Goal: Communication & Community: Answer question/provide support

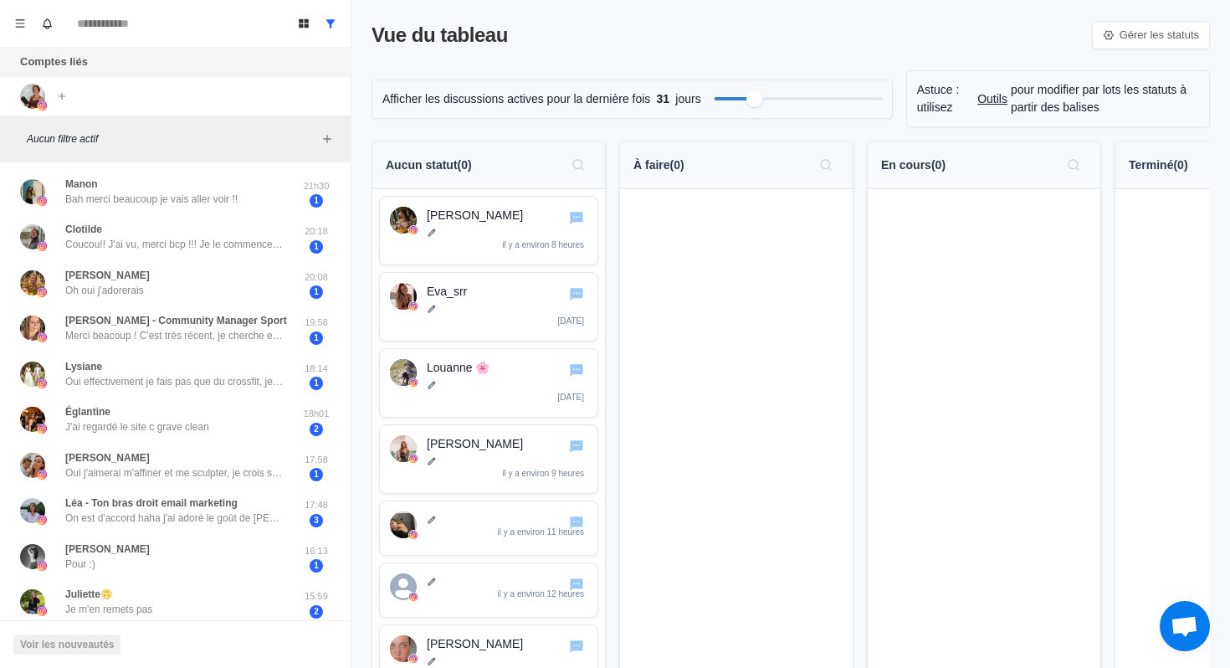
click at [454, 161] on font "Aucun statut" at bounding box center [422, 164] width 72 height 13
click at [472, 210] on p "[PERSON_NAME]" at bounding box center [507, 216] width 161 height 18
click at [406, 223] on img at bounding box center [403, 220] width 27 height 27
click at [444, 213] on font "[PERSON_NAME]" at bounding box center [475, 214] width 96 height 13
click at [571, 221] on icon "Aller au chat" at bounding box center [576, 218] width 13 height 13
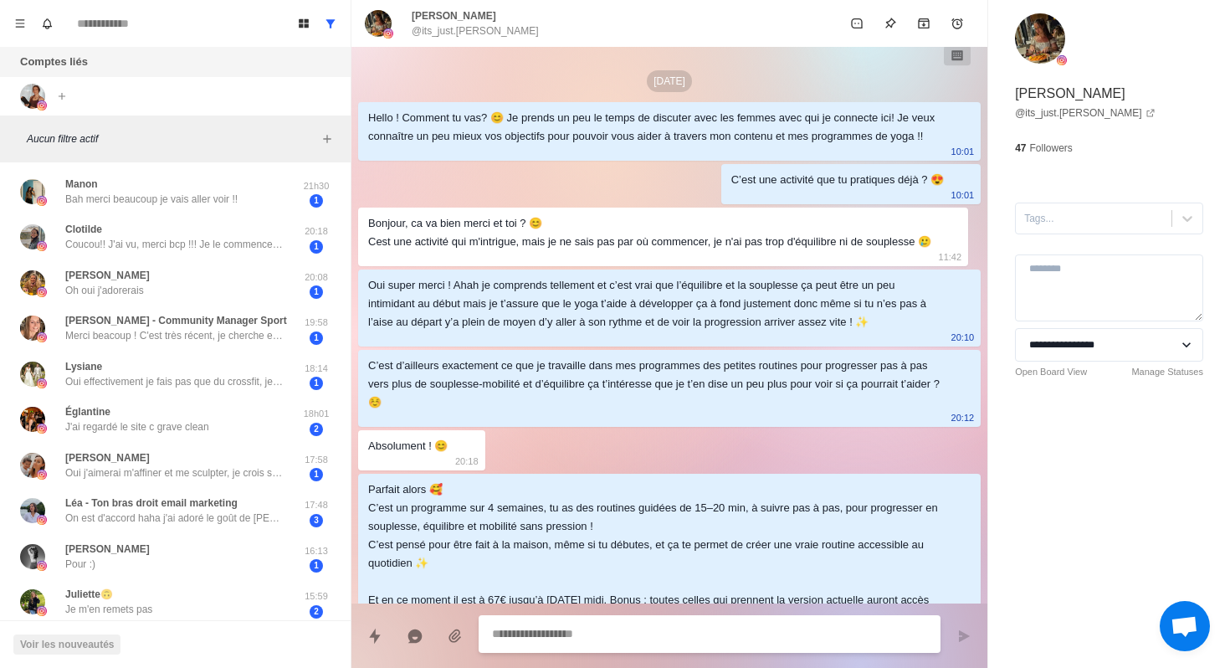
scroll to position [325, 0]
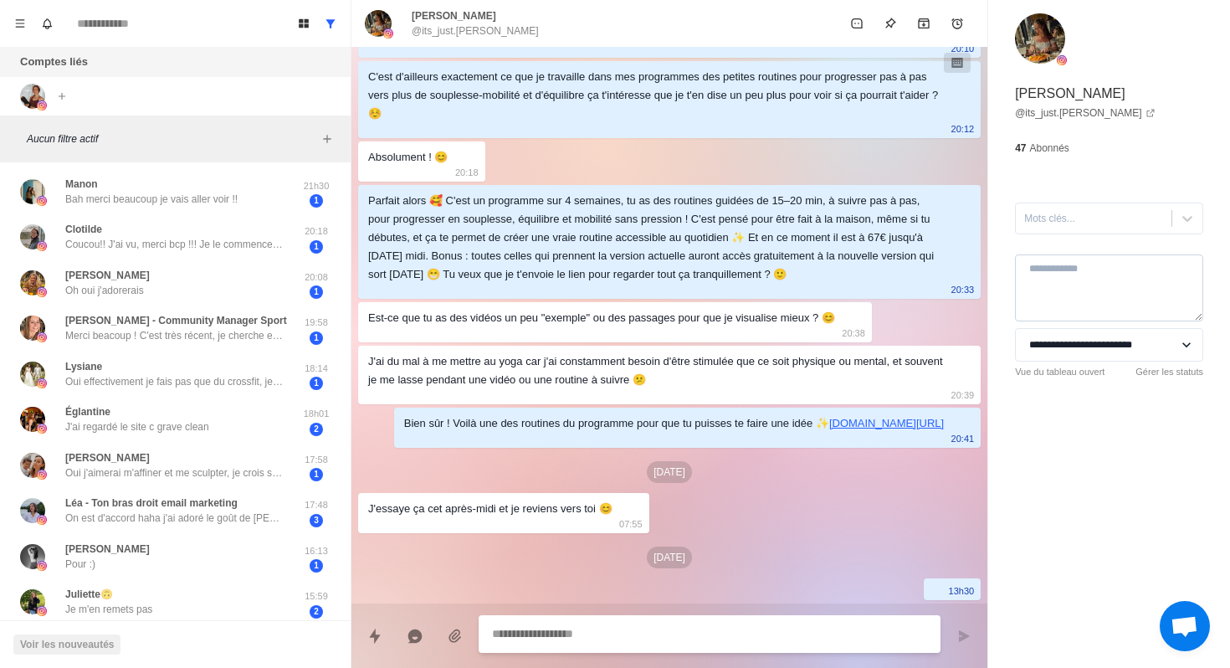
click at [1115, 281] on textarea at bounding box center [1109, 287] width 188 height 67
click at [1117, 340] on select "**********" at bounding box center [1109, 344] width 188 height 33
click at [1105, 341] on select "**********" at bounding box center [1109, 344] width 188 height 33
click at [1185, 341] on select "**********" at bounding box center [1109, 344] width 188 height 33
type textarea "*"
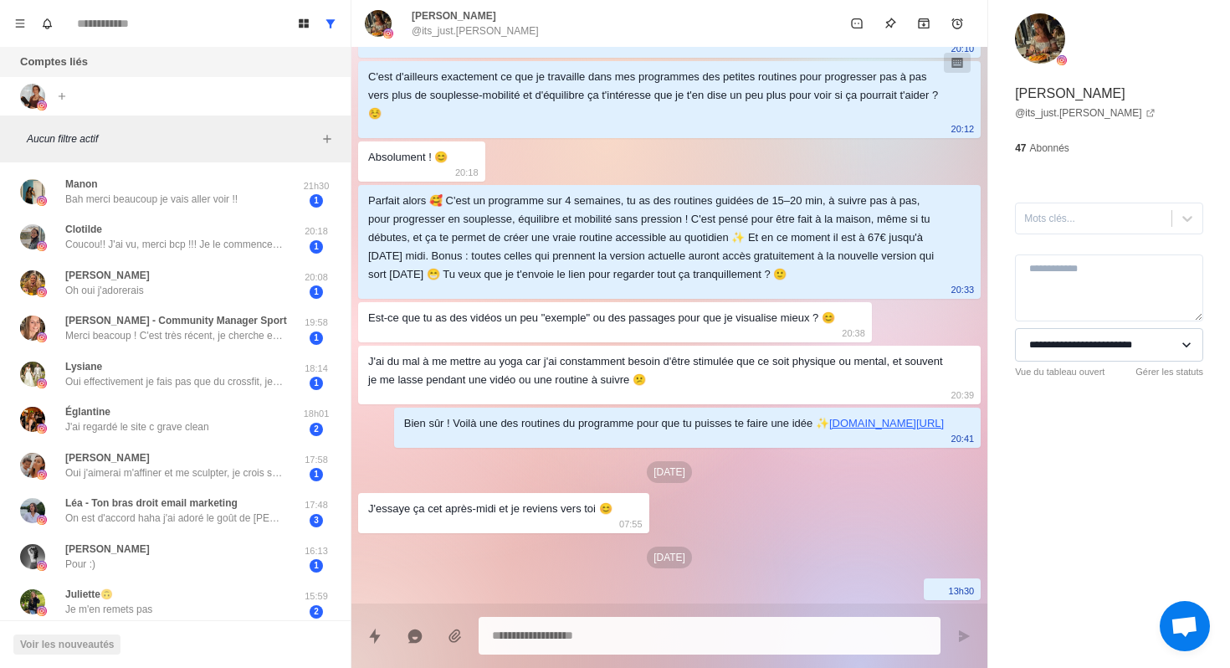
select select "**********"
type textarea "*"
select select
type textarea "*"
select select "**********"
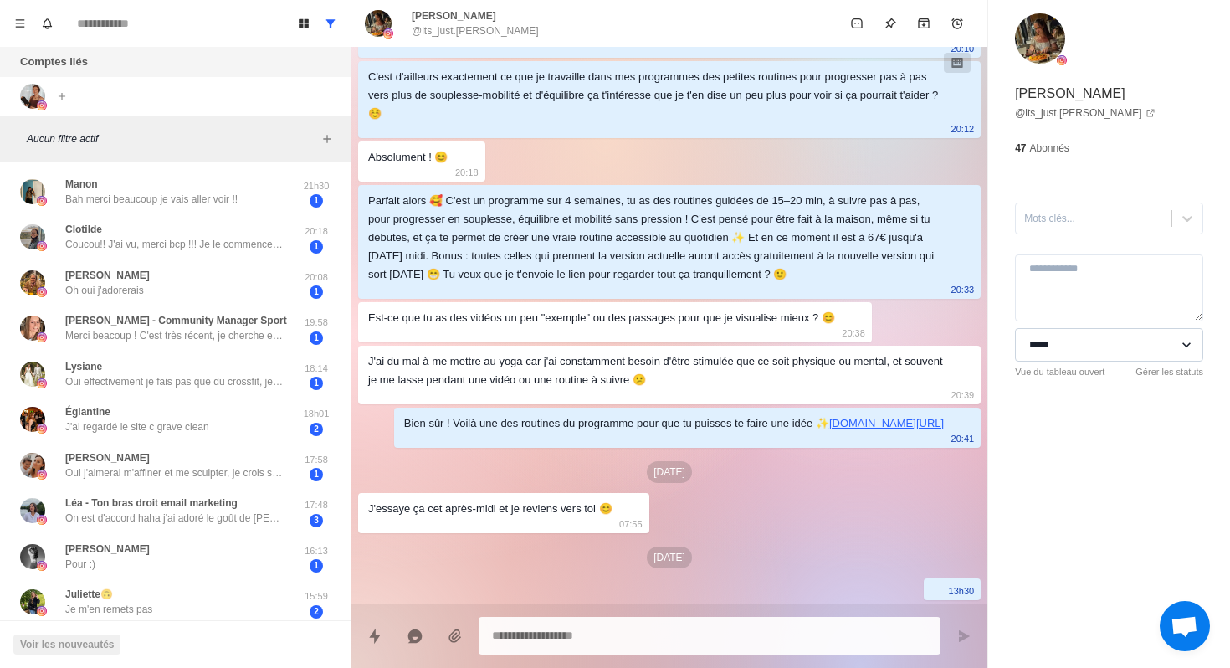
click at [1110, 344] on select "**********" at bounding box center [1109, 344] width 188 height 33
click at [25, 22] on icon "Menu" at bounding box center [20, 24] width 12 height 12
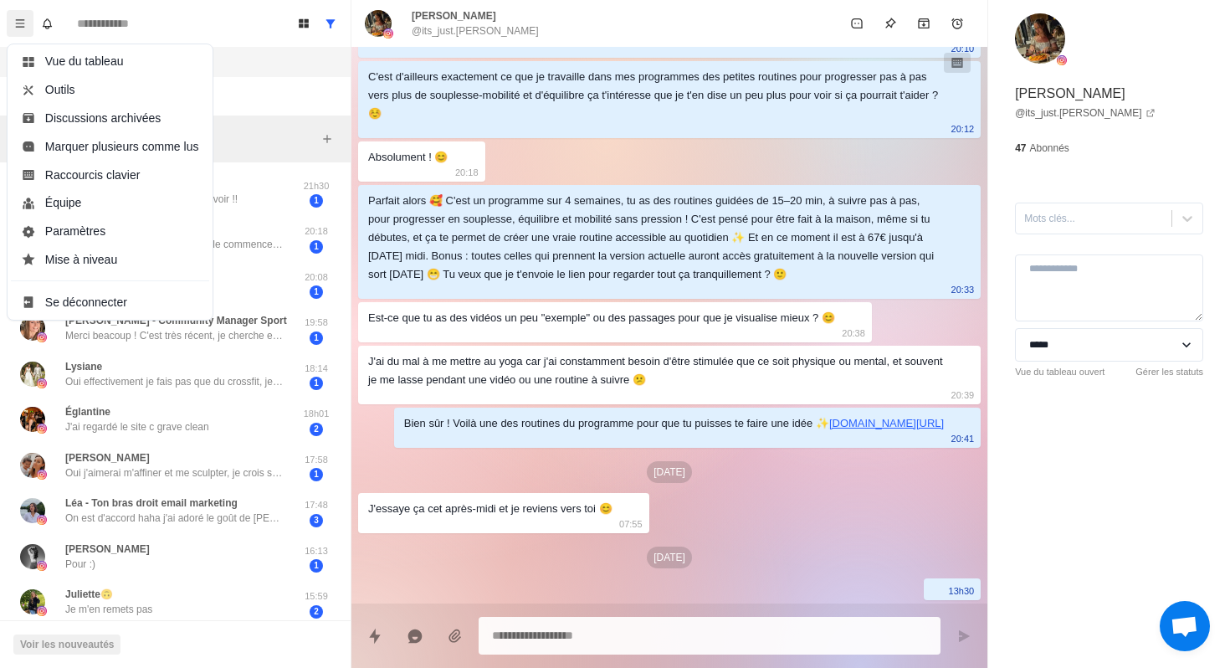
click at [24, 17] on button "Menu" at bounding box center [20, 23] width 27 height 27
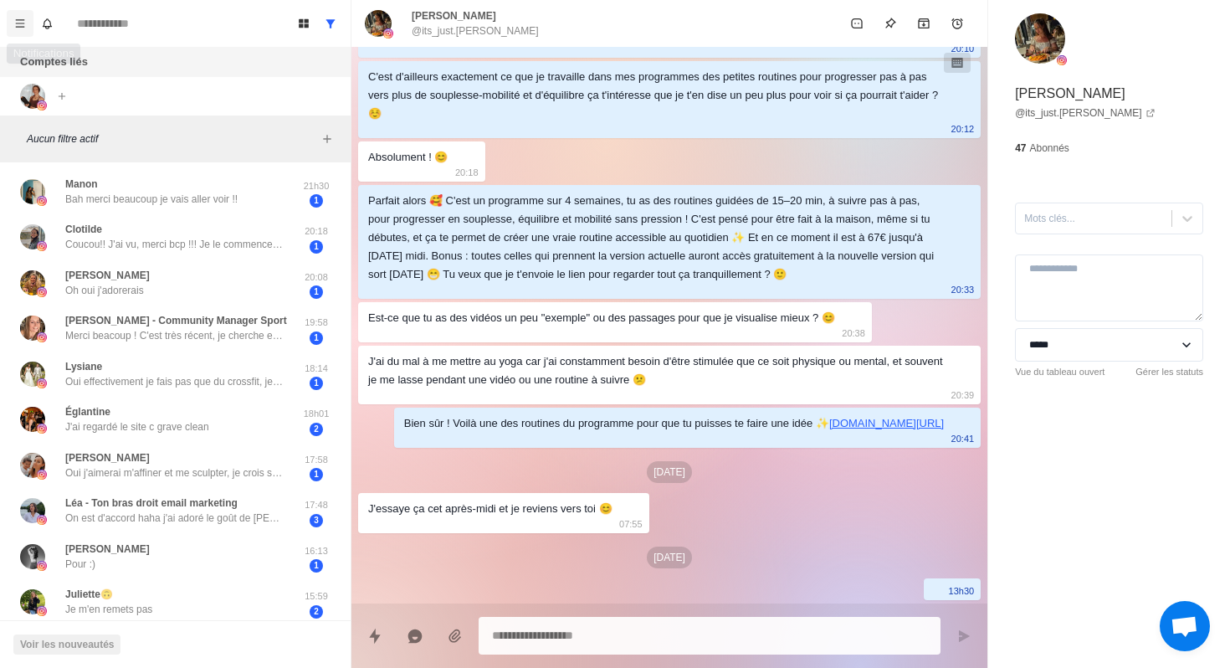
click at [18, 25] on icon "Menu" at bounding box center [20, 24] width 12 height 12
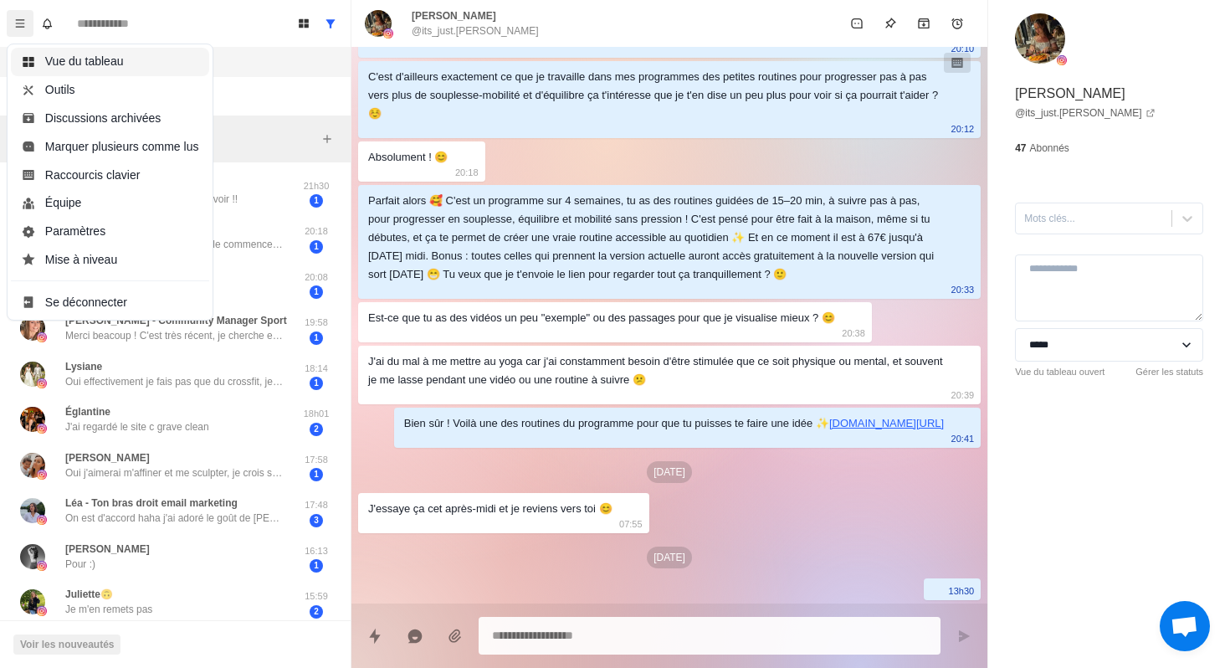
click at [55, 59] on button "Vue du tableau" at bounding box center [110, 62] width 198 height 28
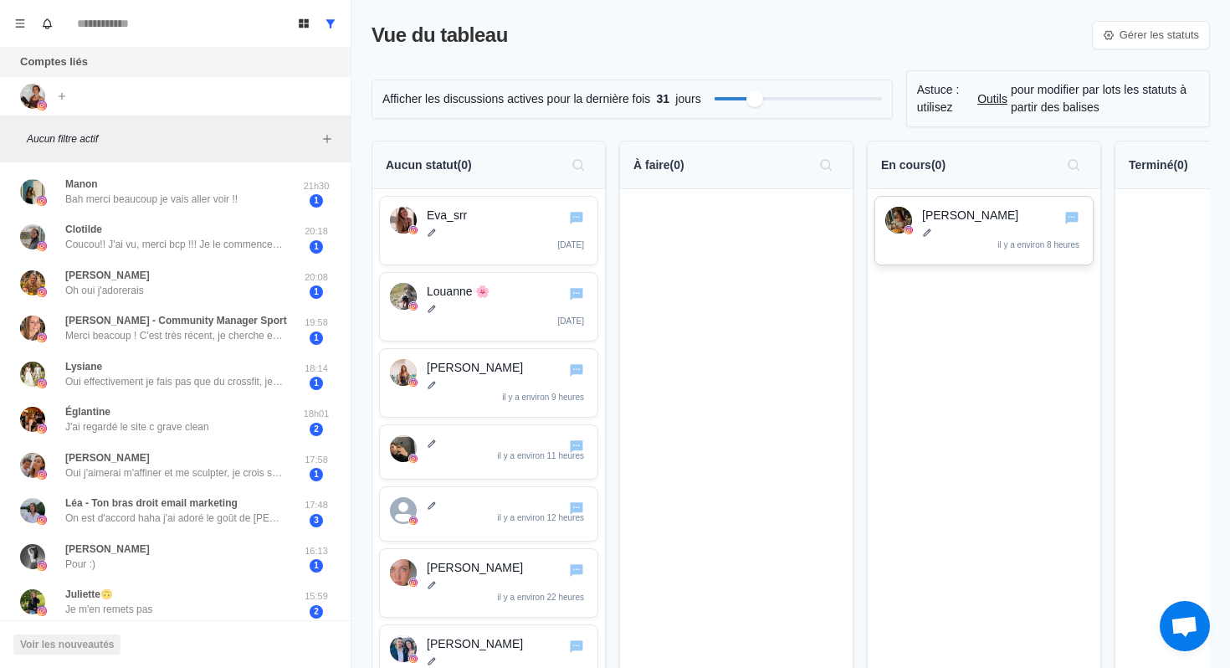
click at [993, 219] on p "[PERSON_NAME]" at bounding box center [1002, 216] width 161 height 18
click at [897, 226] on img at bounding box center [898, 220] width 27 height 27
click at [962, 248] on div "Lynn il y a environ 8 heures" at bounding box center [1002, 231] width 161 height 48
click at [937, 212] on font "[PERSON_NAME]" at bounding box center [970, 214] width 96 height 13
click at [965, 228] on p at bounding box center [1002, 233] width 161 height 10
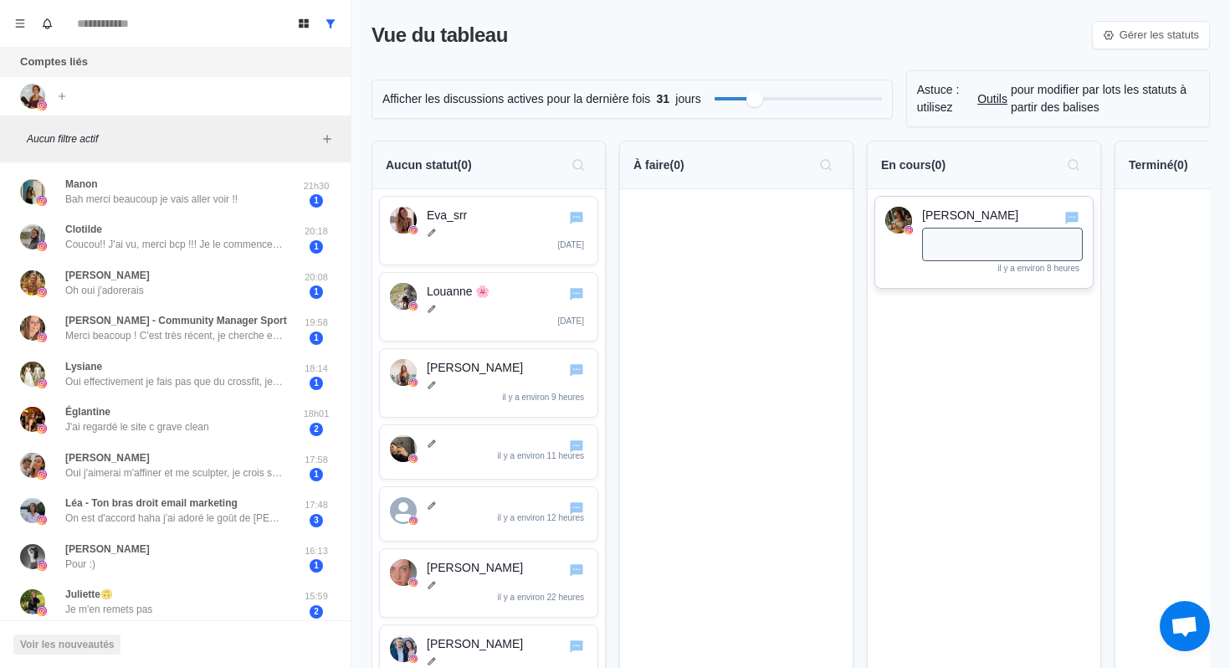
click at [951, 217] on p "[PERSON_NAME]" at bounding box center [1002, 216] width 161 height 18
click at [1070, 221] on icon "Aller au chat" at bounding box center [1071, 218] width 13 height 13
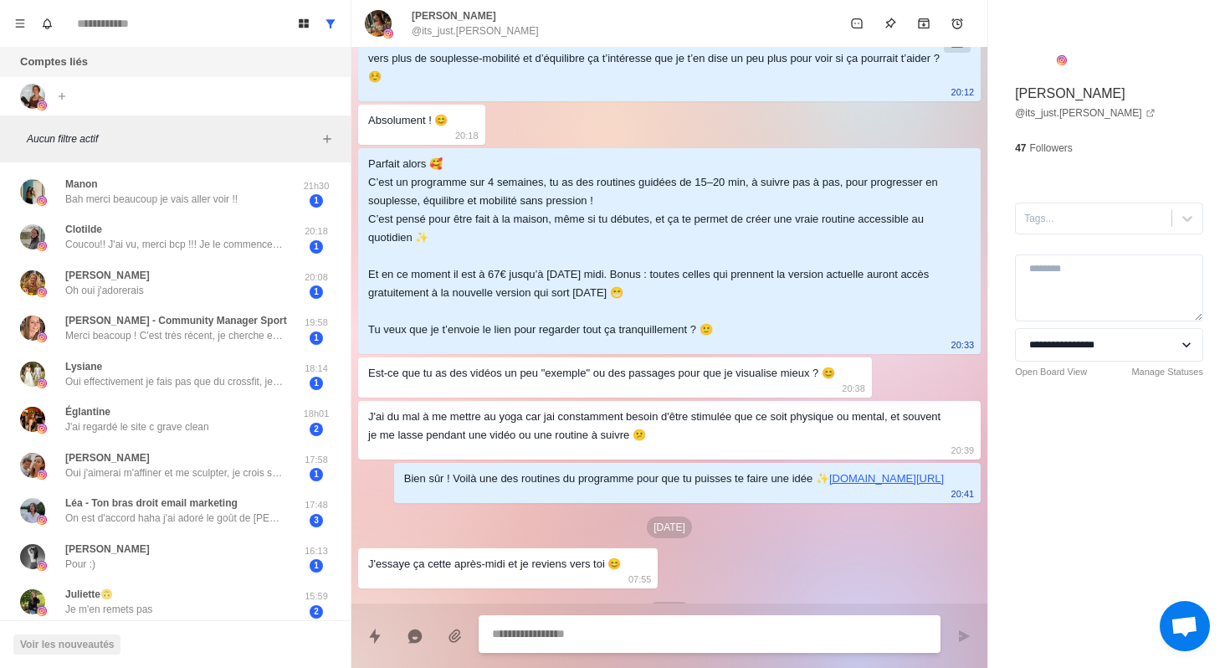
type textarea "*"
select select "**********"
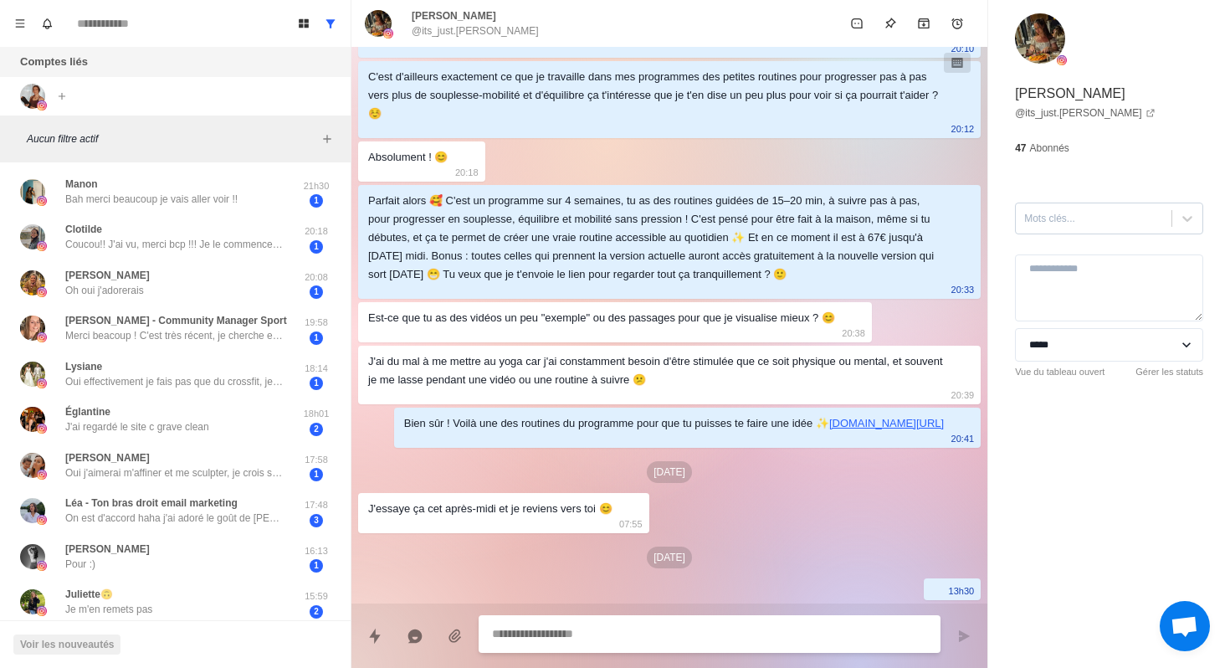
click at [1089, 216] on div at bounding box center [1093, 218] width 139 height 18
click at [1083, 164] on div "**********" at bounding box center [1109, 226] width 242 height 453
click at [1083, 221] on div at bounding box center [1093, 218] width 139 height 18
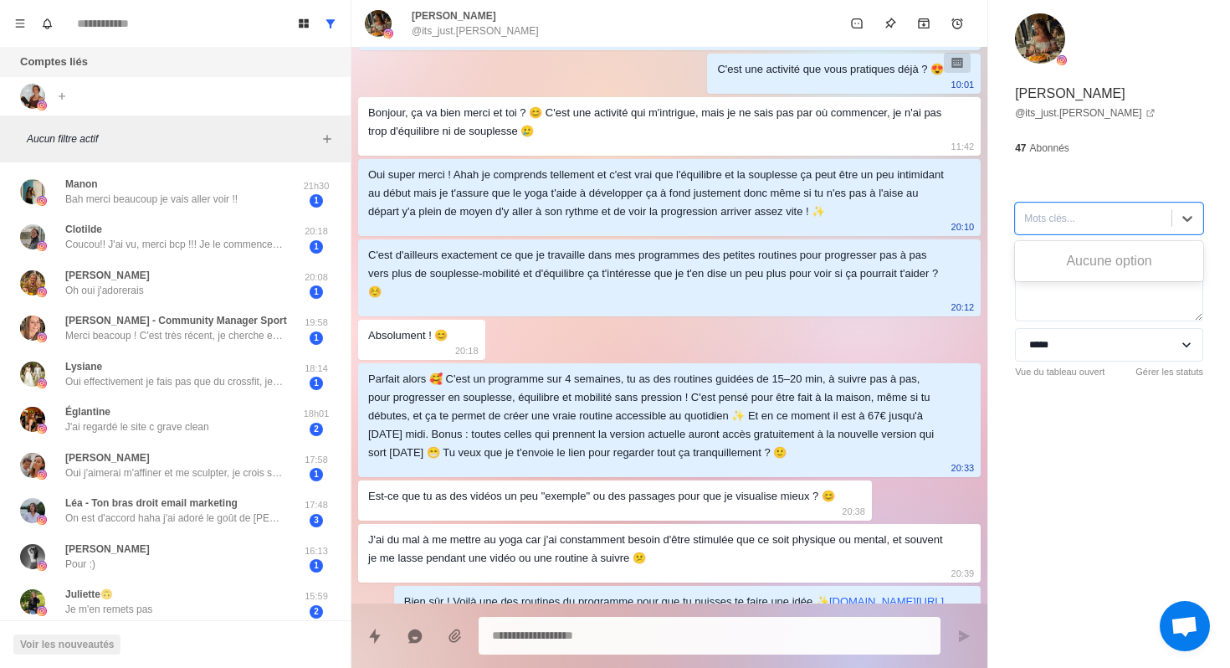
scroll to position [0, 0]
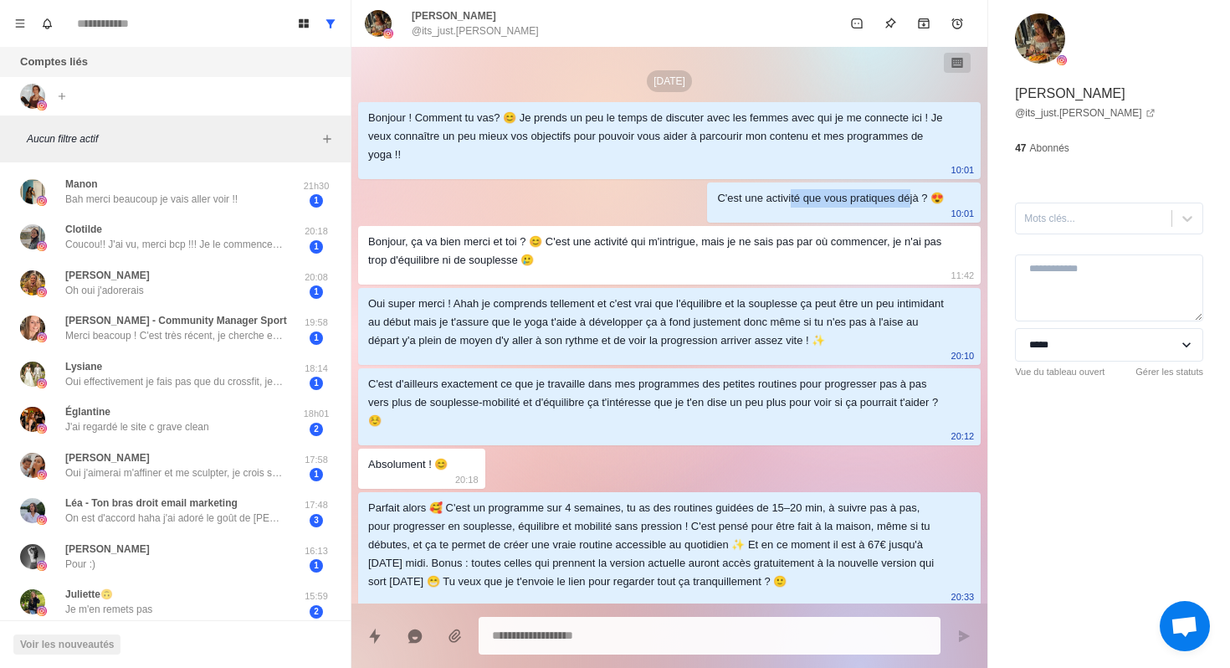
drag, startPoint x: 789, startPoint y: 195, endPoint x: 914, endPoint y: 197, distance: 124.7
click at [914, 200] on font "C'est une activité que vous pratiques déjà ? 😍" at bounding box center [830, 198] width 227 height 13
click at [914, 197] on font "C'est une activité que vous pratiques déjà ? 😍" at bounding box center [830, 198] width 227 height 13
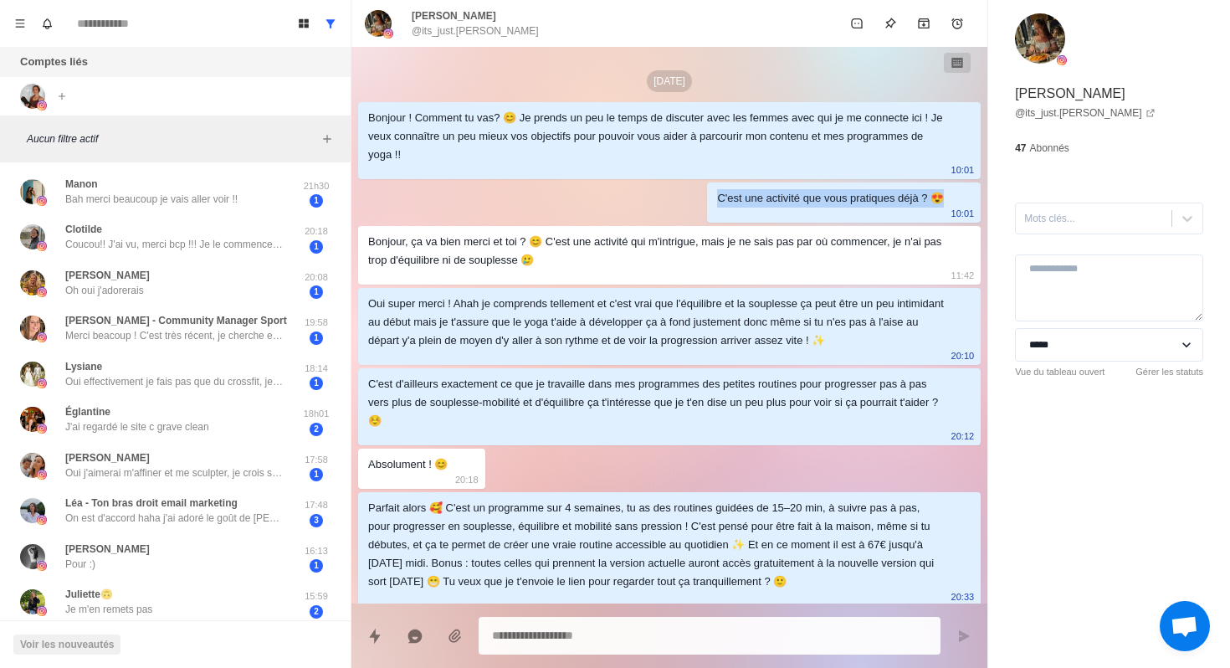
click at [778, 200] on font "C'est une activité que vous pratiques déjà ? 😍" at bounding box center [830, 198] width 227 height 13
click at [445, 110] on div "Bonjour ! Comment tu vas? 😊 Je prends un peu le temps de discuter avec les femm…" at bounding box center [656, 136] width 576 height 55
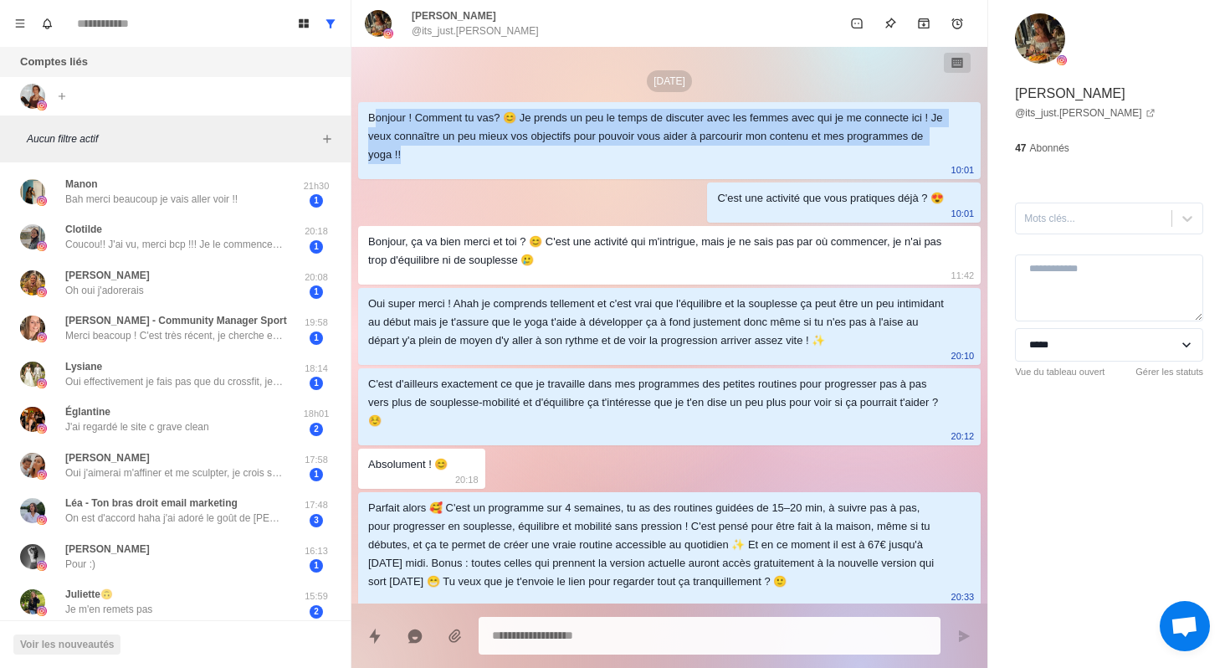
drag, startPoint x: 374, startPoint y: 116, endPoint x: 489, endPoint y: 167, distance: 126.2
click at [490, 168] on div "Bonjour ! Comment tu vas? 😊 Je prends un peu le temps de discuter avec les femm…" at bounding box center [669, 140] width 622 height 77
click at [531, 141] on font "Bonjour ! Comment tu vas? 😊 Je prends un peu le temps de discuter avec les femm…" at bounding box center [656, 135] width 577 height 49
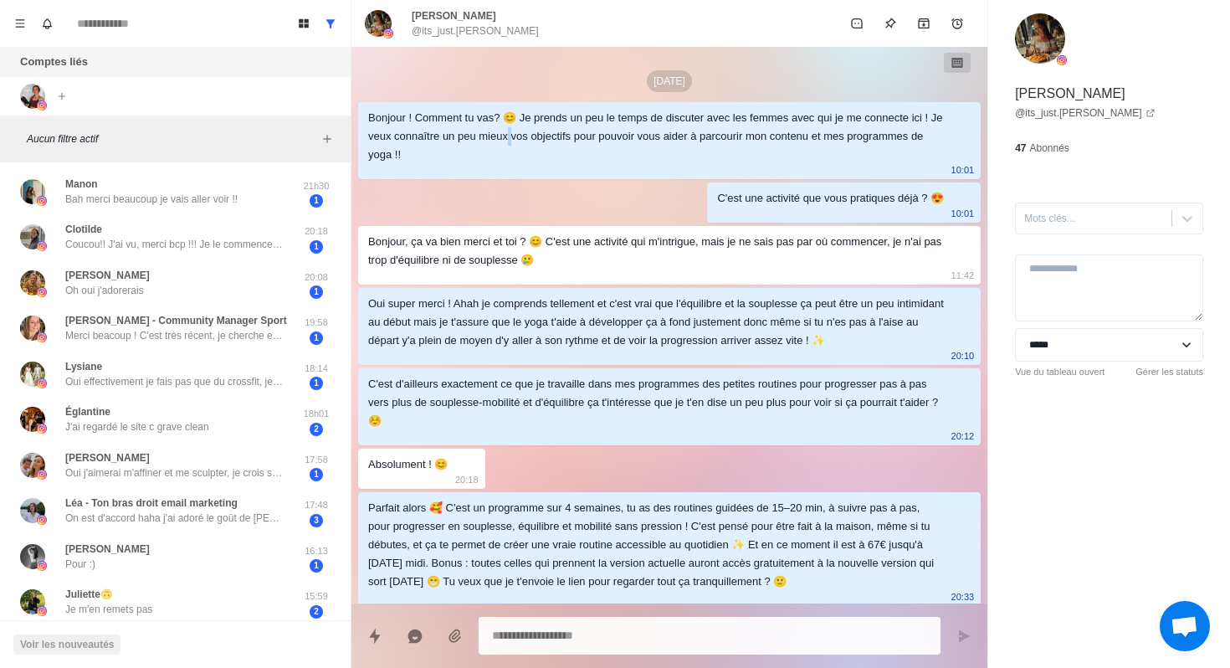
click at [531, 141] on font "Bonjour ! Comment tu vas? 😊 Je prends un peu le temps de discuter avec les femm…" at bounding box center [656, 135] width 577 height 49
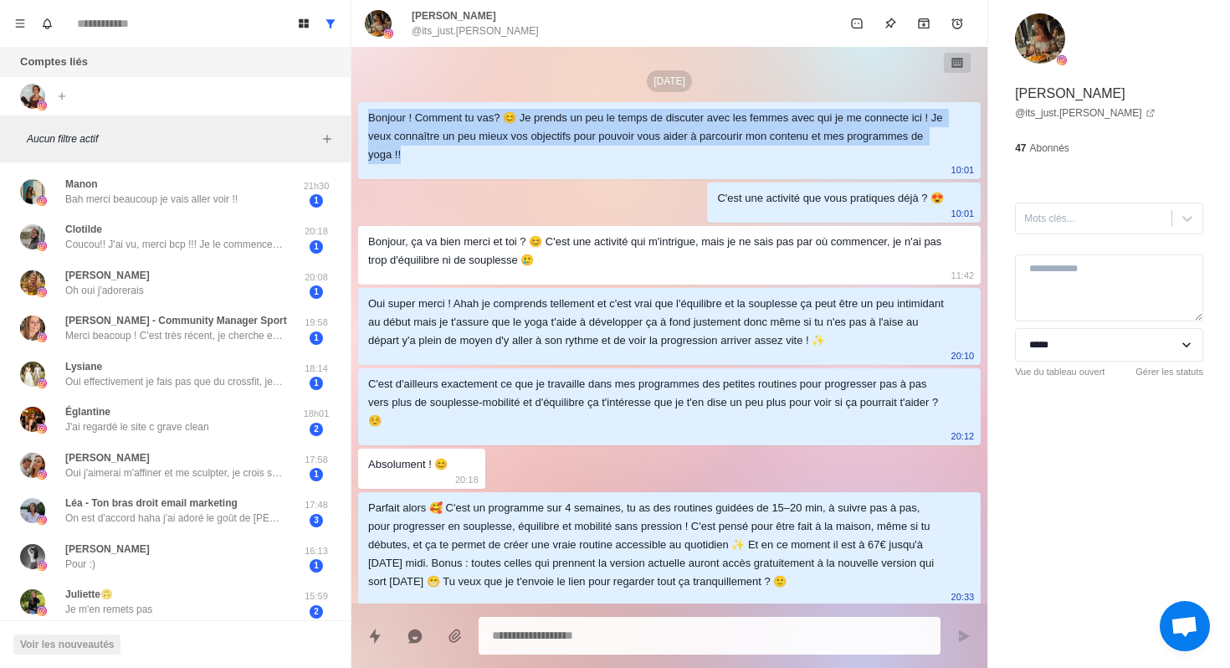
click at [531, 141] on font "Bonjour ! Comment tu vas? 😊 Je prends un peu le temps de discuter avec les femm…" at bounding box center [656, 135] width 577 height 49
click at [20, 27] on icon "Menu" at bounding box center [20, 24] width 12 height 12
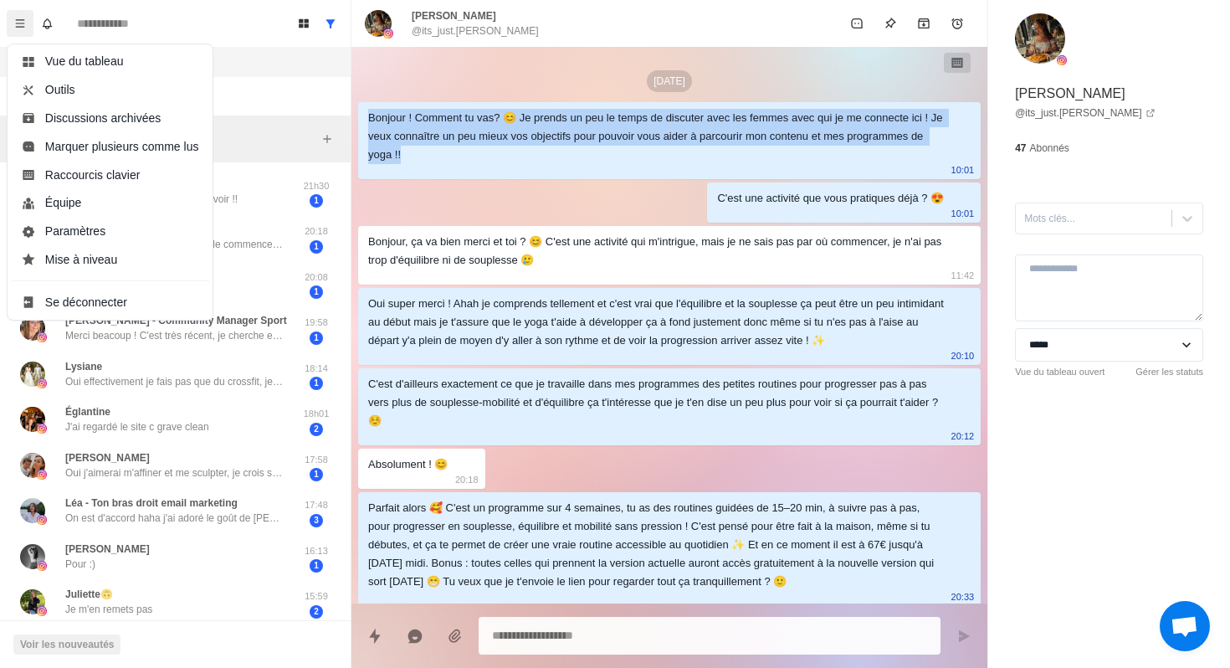
click at [20, 27] on icon "Menu" at bounding box center [20, 24] width 12 height 12
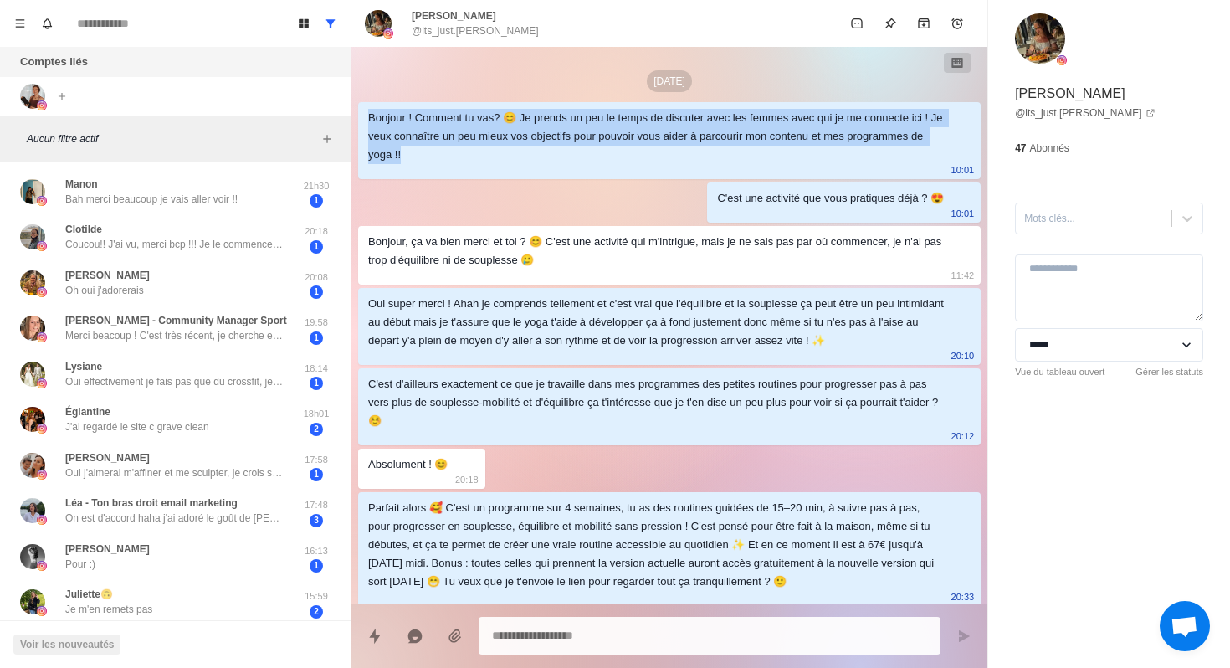
type textarea "*"
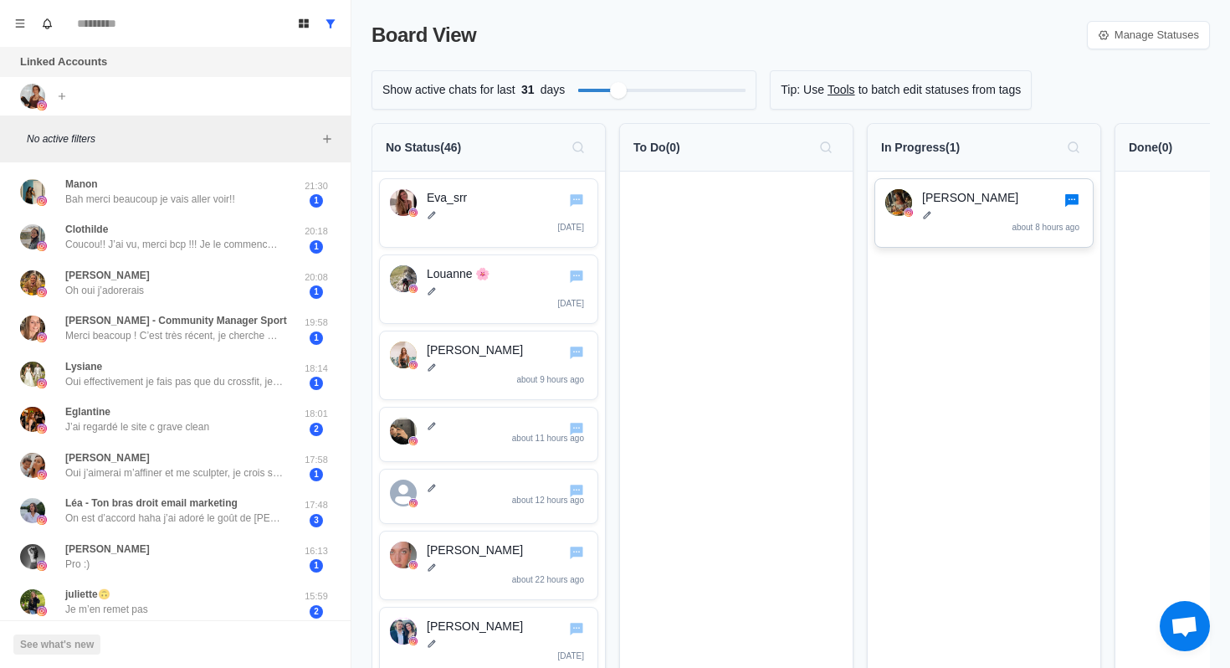
click at [1065, 203] on icon "Go to chat" at bounding box center [1072, 200] width 16 height 16
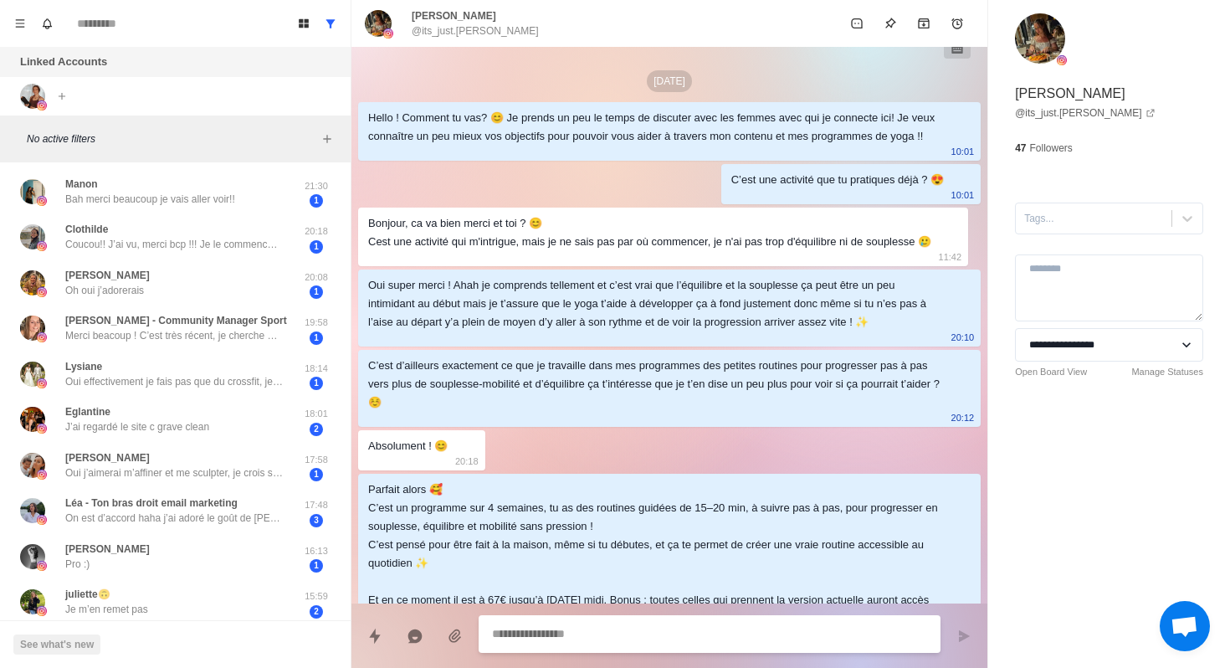
type textarea "*"
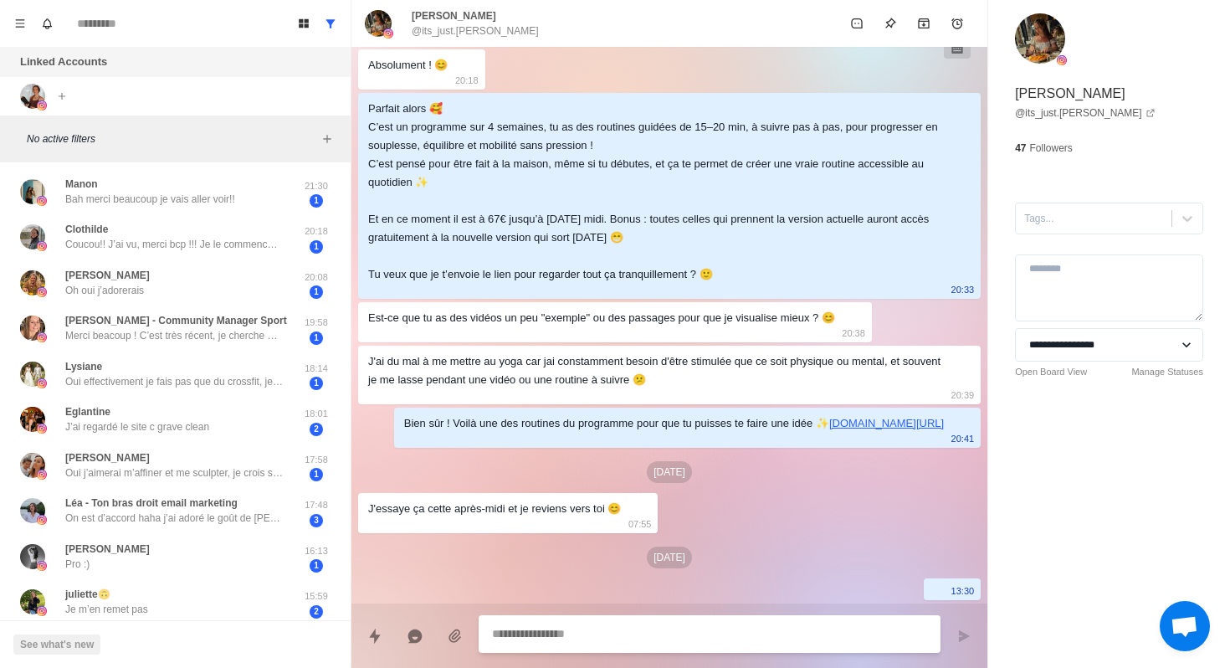
select select "**********"
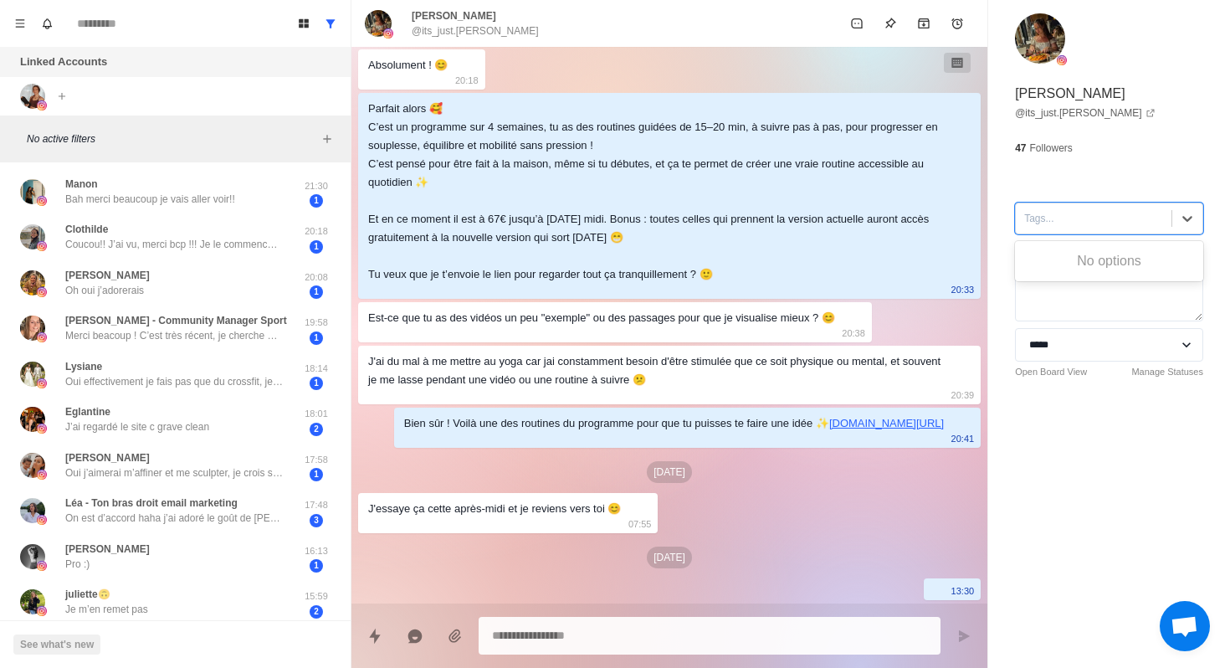
click at [1095, 203] on div "Tags..." at bounding box center [1109, 218] width 188 height 32
type textarea "*"
click at [1103, 207] on div "Tags..." at bounding box center [1094, 218] width 156 height 25
drag, startPoint x: 1017, startPoint y: 147, endPoint x: 1105, endPoint y: 146, distance: 87.8
click at [1106, 147] on div "**********" at bounding box center [1109, 226] width 242 height 453
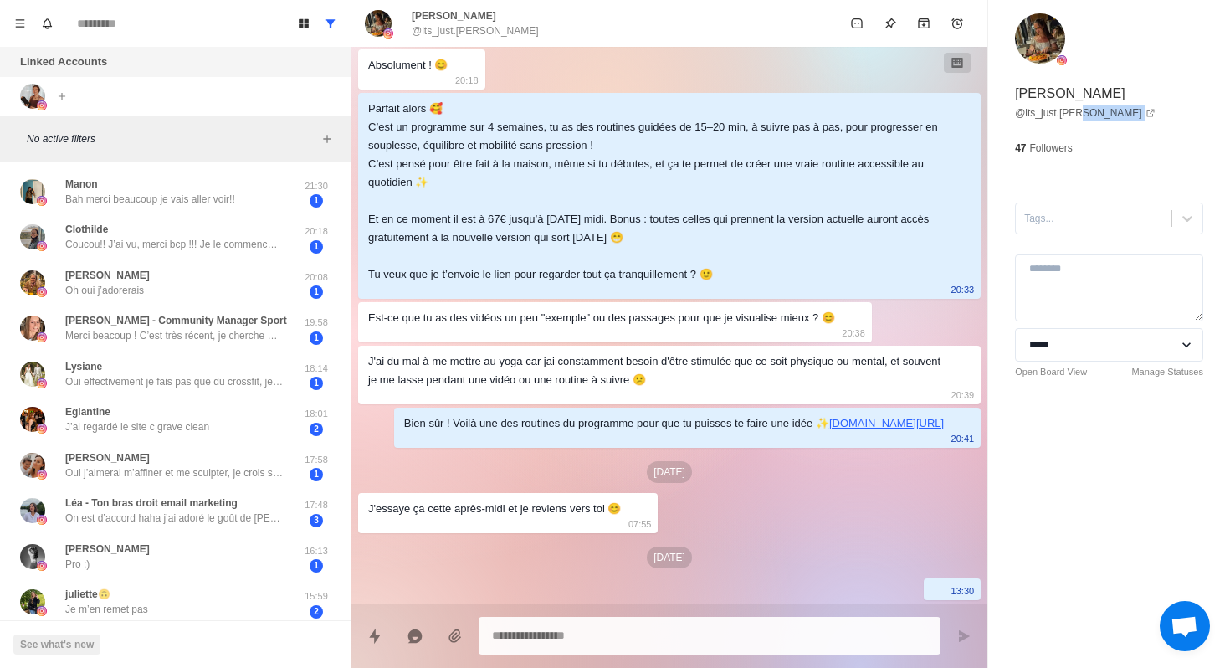
click at [1105, 146] on div "**********" at bounding box center [1109, 226] width 242 height 453
click at [1067, 372] on link "Open Board View" at bounding box center [1051, 372] width 72 height 14
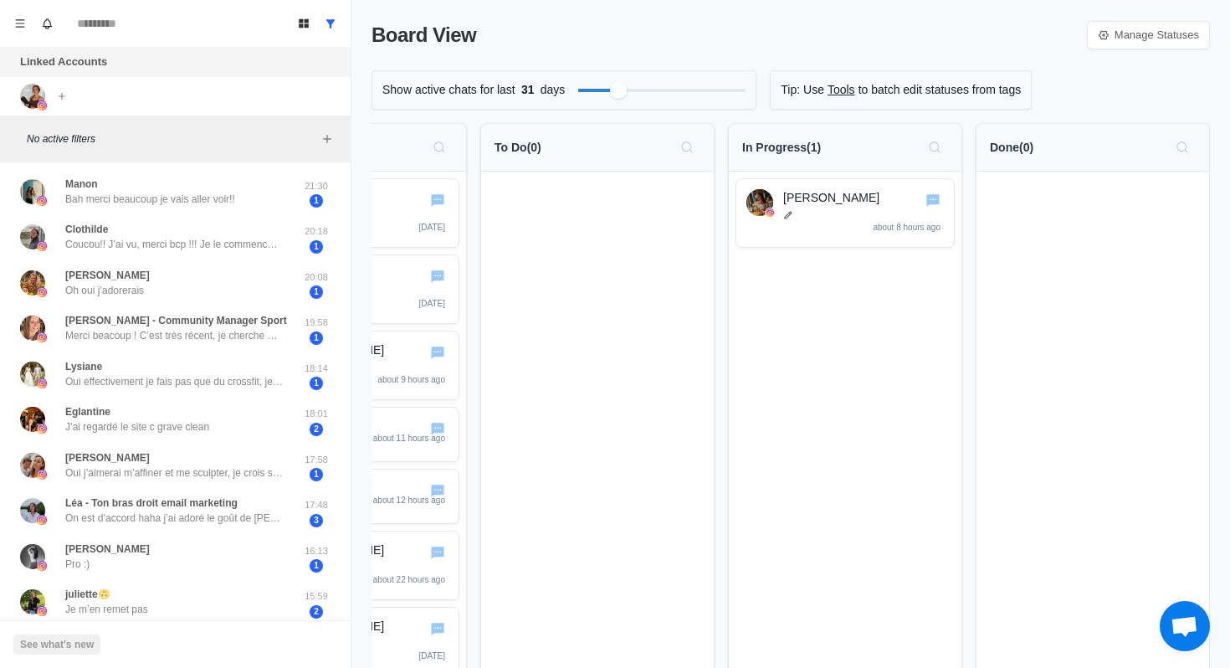
scroll to position [0, 0]
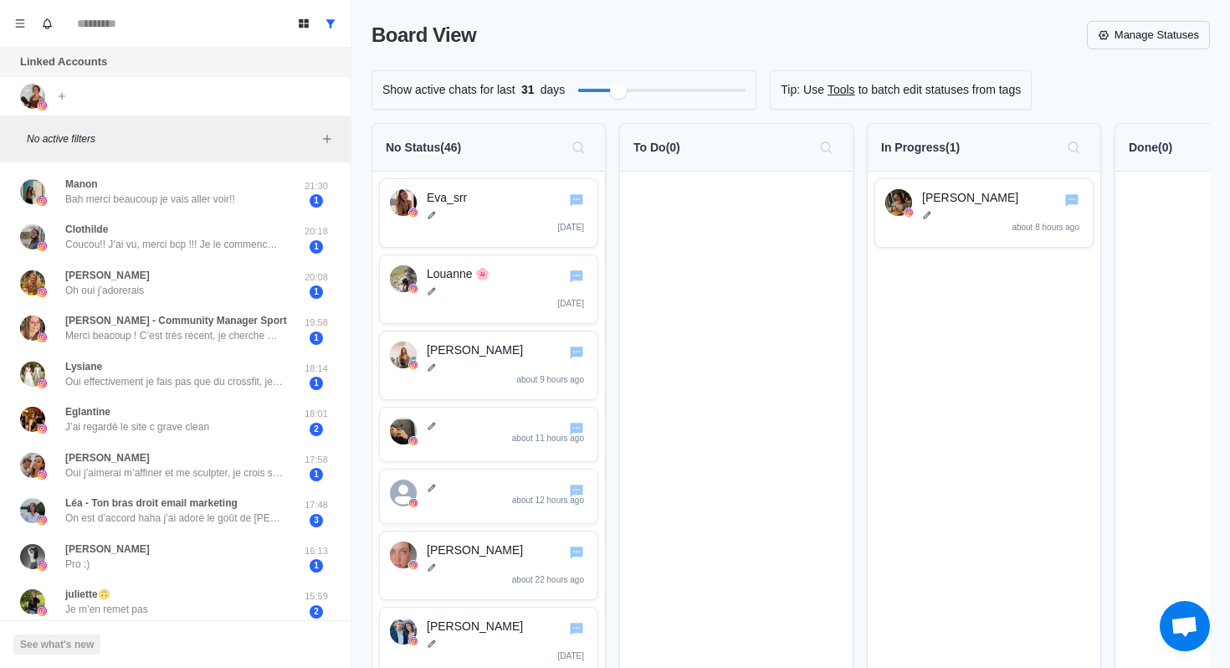
click at [1180, 30] on link "Manage Statuses" at bounding box center [1148, 35] width 123 height 28
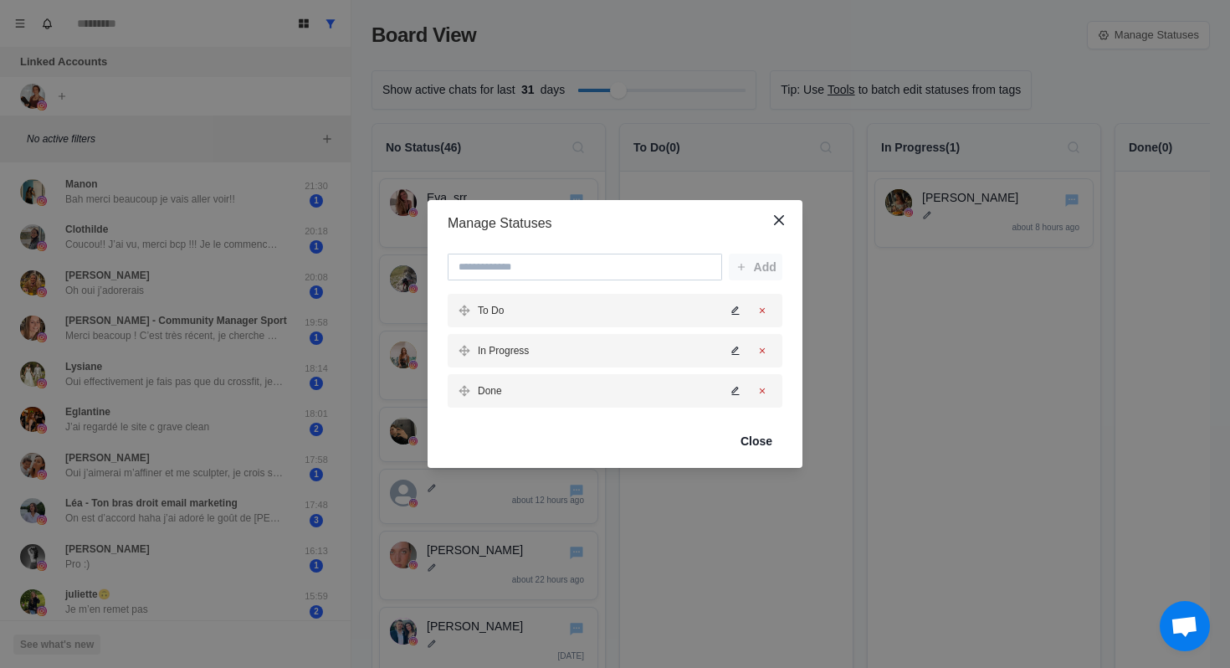
click at [627, 262] on input at bounding box center [585, 266] width 274 height 27
click at [776, 225] on button "Close" at bounding box center [778, 220] width 27 height 27
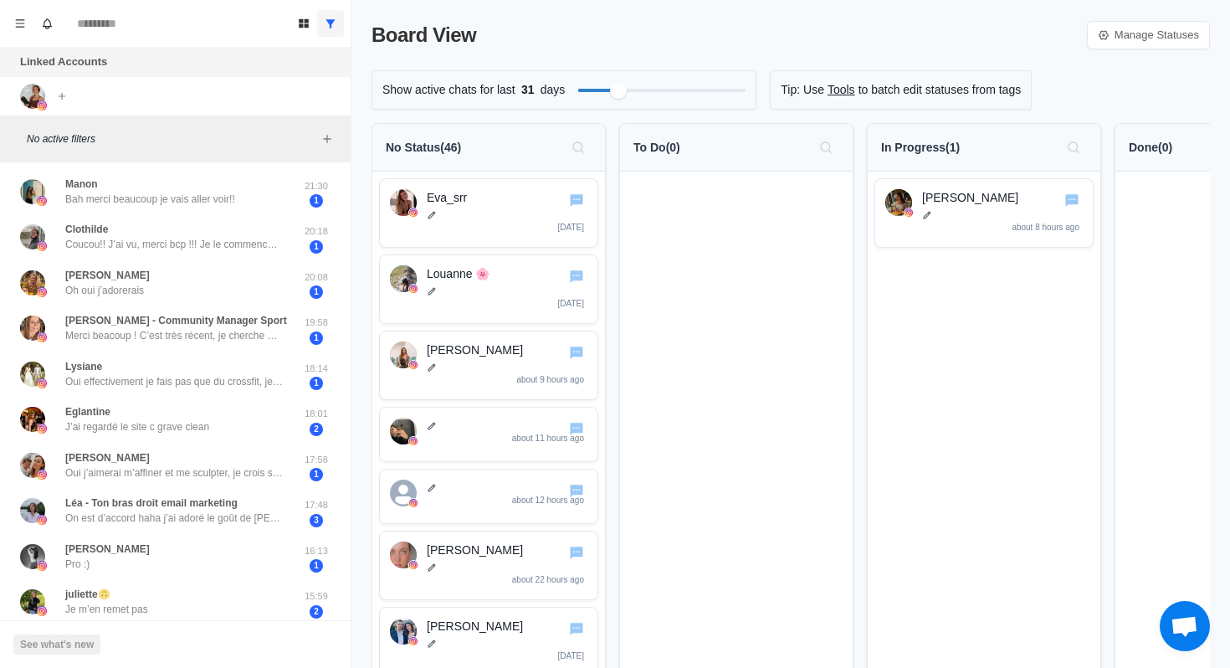
drag, startPoint x: 349, startPoint y: 16, endPoint x: 323, endPoint y: 16, distance: 25.9
click at [323, 16] on div "Board View Tools Archived Chats Mark many as read Keyboard shortcuts Team Setti…" at bounding box center [175, 23] width 351 height 47
click at [16, 27] on icon "Menu" at bounding box center [20, 23] width 9 height 8
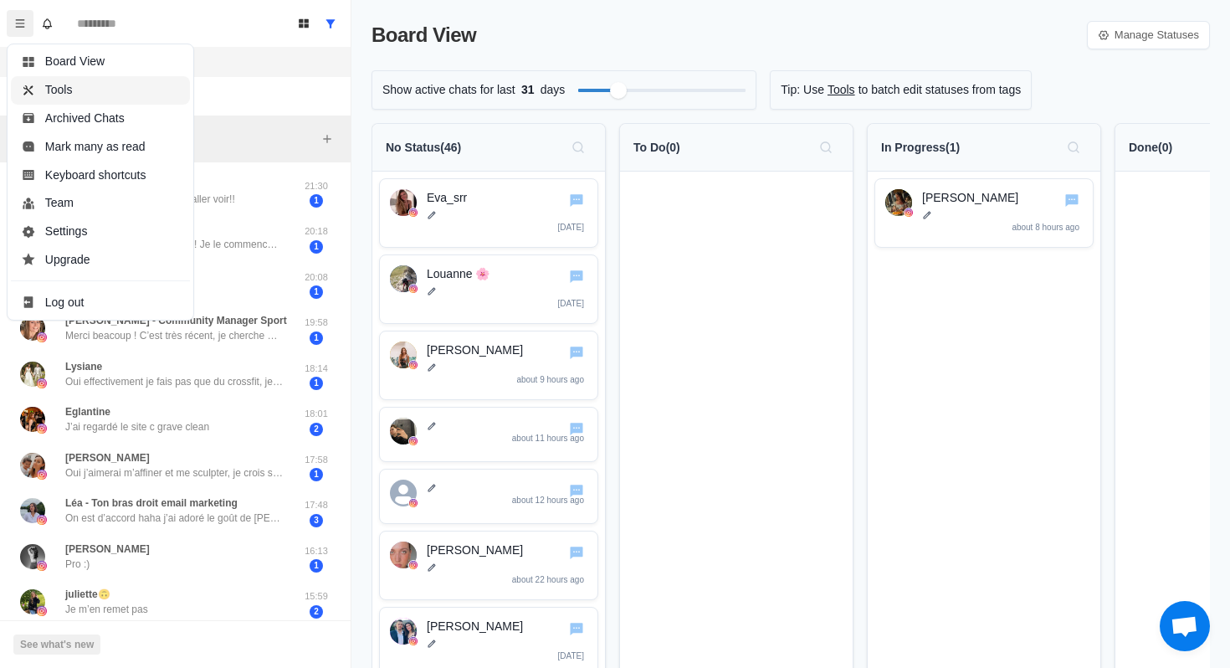
click at [74, 94] on button "Tools" at bounding box center [100, 90] width 179 height 28
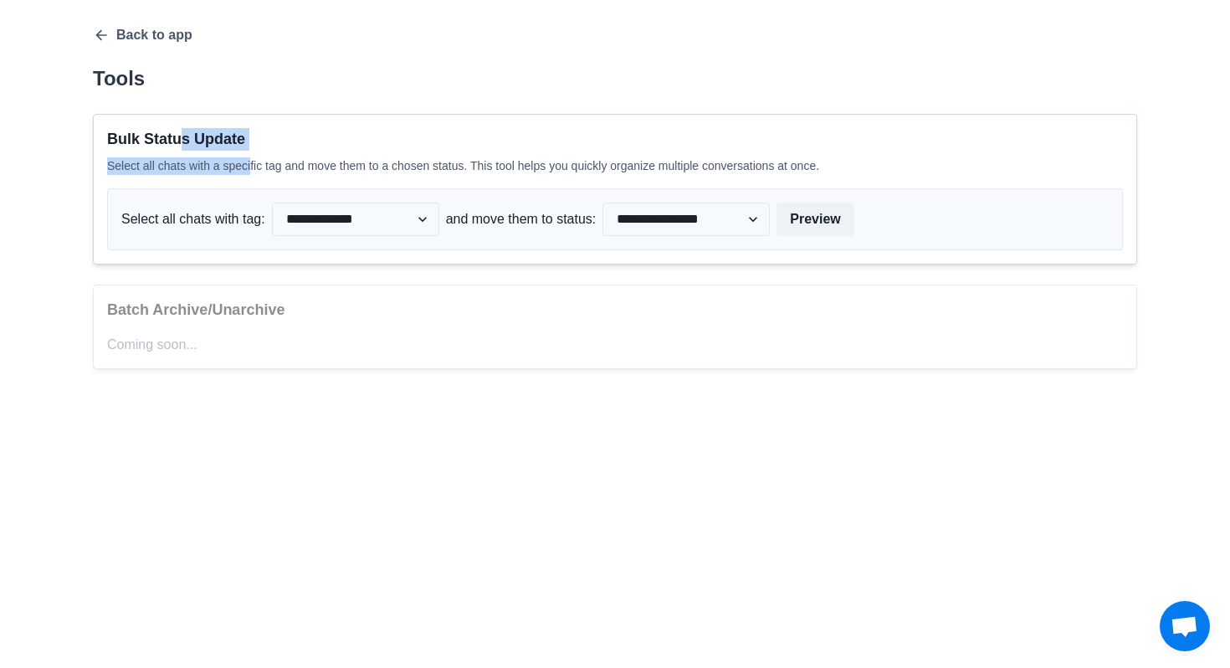
drag, startPoint x: 177, startPoint y: 139, endPoint x: 257, endPoint y: 158, distance: 82.6
click at [257, 158] on div "**********" at bounding box center [615, 189] width 1044 height 151
click at [257, 158] on p "Select all chats with a specific tag and move them to a chosen status. This too…" at bounding box center [615, 166] width 1016 height 18
click at [218, 167] on p "Select all chats with a specific tag and move them to a chosen status. This too…" at bounding box center [615, 166] width 1016 height 18
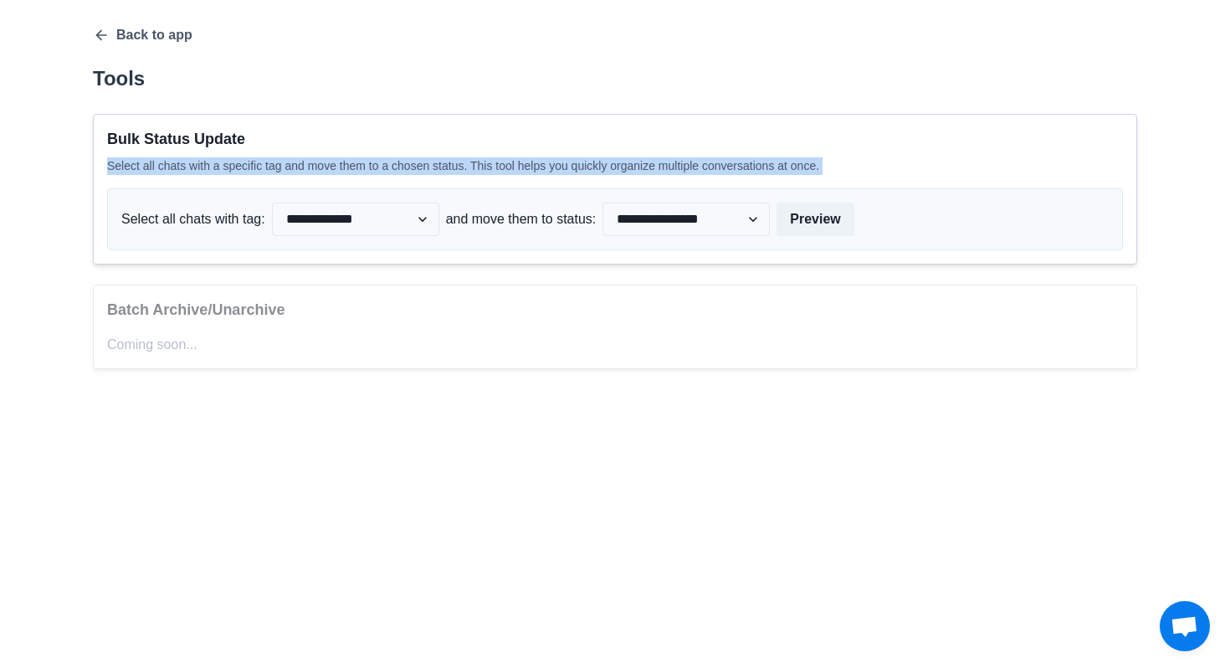
click at [218, 167] on p "Select all chats with a specific tag and move them to a chosen status. This too…" at bounding box center [615, 166] width 1016 height 18
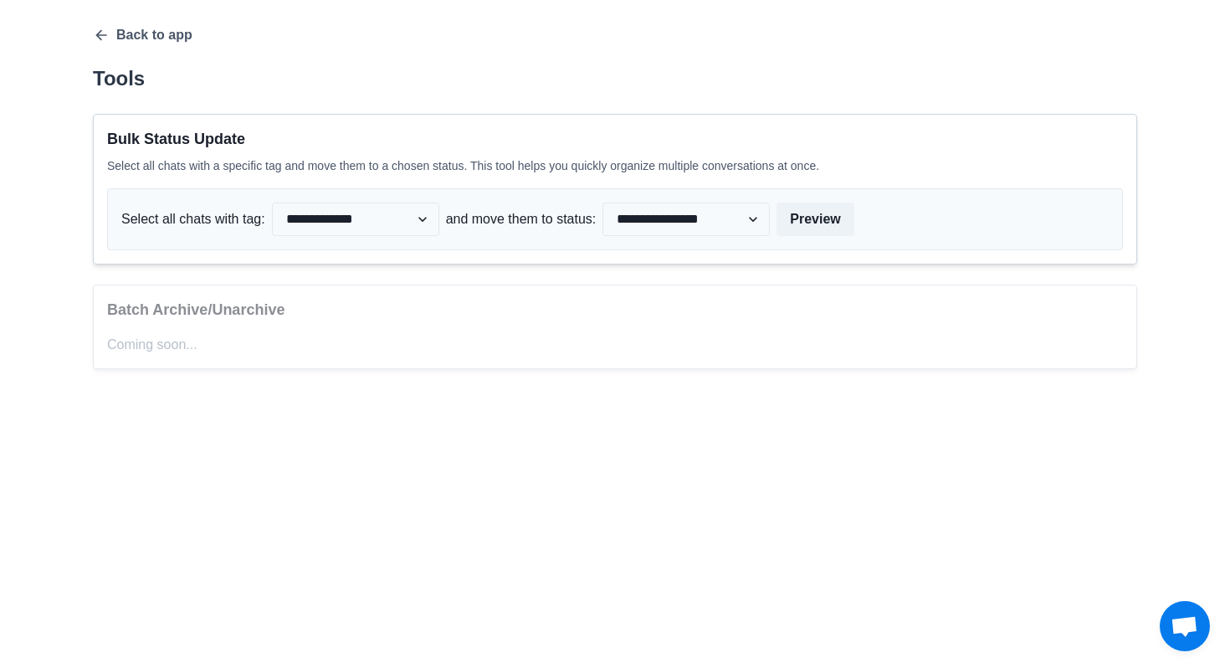
click at [243, 165] on p "Select all chats with a specific tag and move them to a chosen status. This too…" at bounding box center [615, 166] width 1016 height 18
click at [347, 229] on select "**********" at bounding box center [355, 218] width 167 height 33
click at [357, 219] on select "**********" at bounding box center [355, 218] width 167 height 33
click at [275, 202] on select "**********" at bounding box center [355, 218] width 167 height 33
click at [151, 224] on p "Select all chats with tag:" at bounding box center [193, 219] width 144 height 20
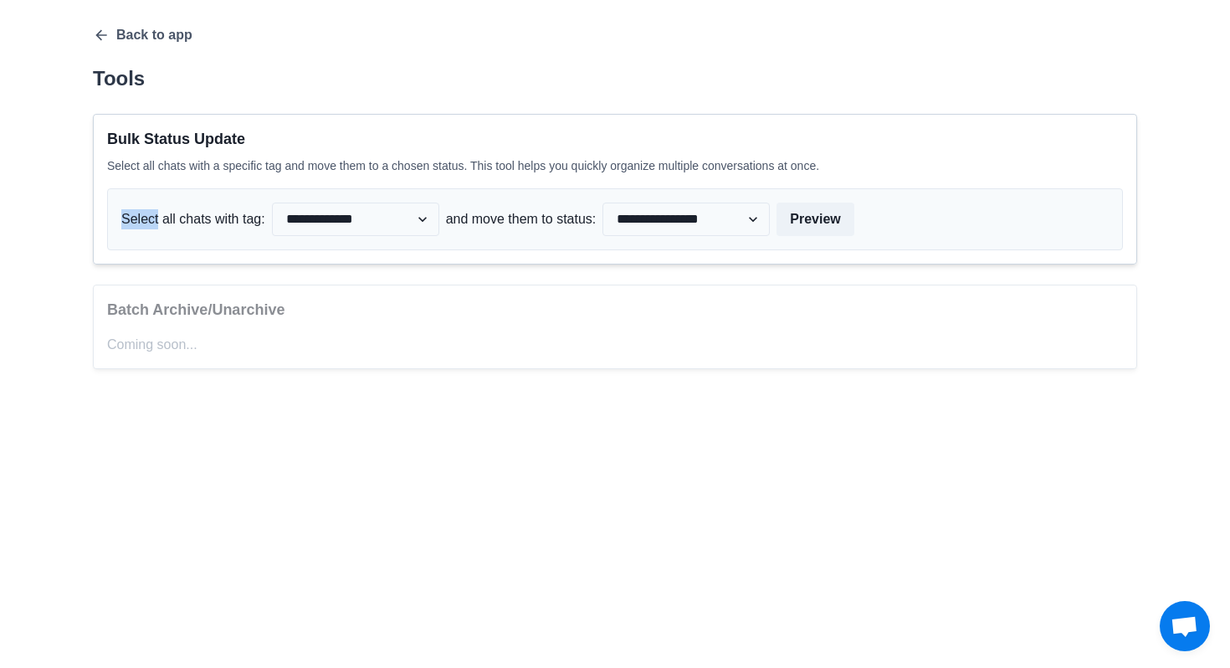
click at [151, 224] on p "Select all chats with tag:" at bounding box center [193, 219] width 144 height 20
click at [347, 227] on select "**********" at bounding box center [355, 218] width 167 height 33
click at [741, 210] on select "**********" at bounding box center [685, 218] width 167 height 33
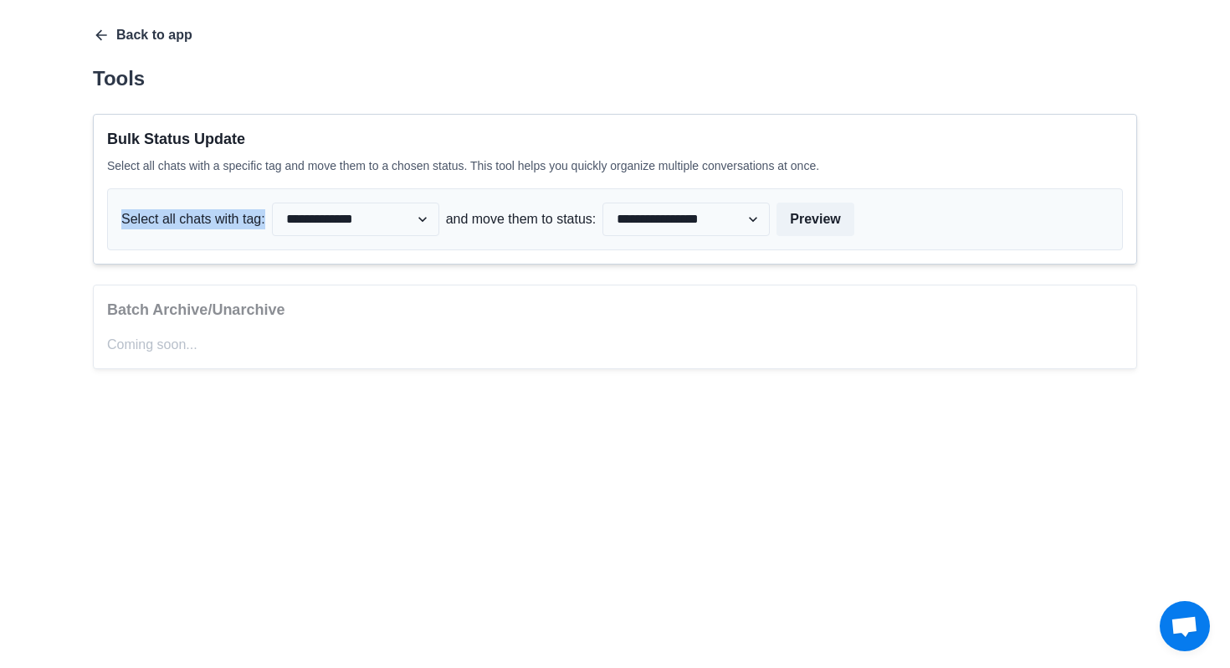
click at [99, 34] on icon "button" at bounding box center [100, 35] width 11 height 11
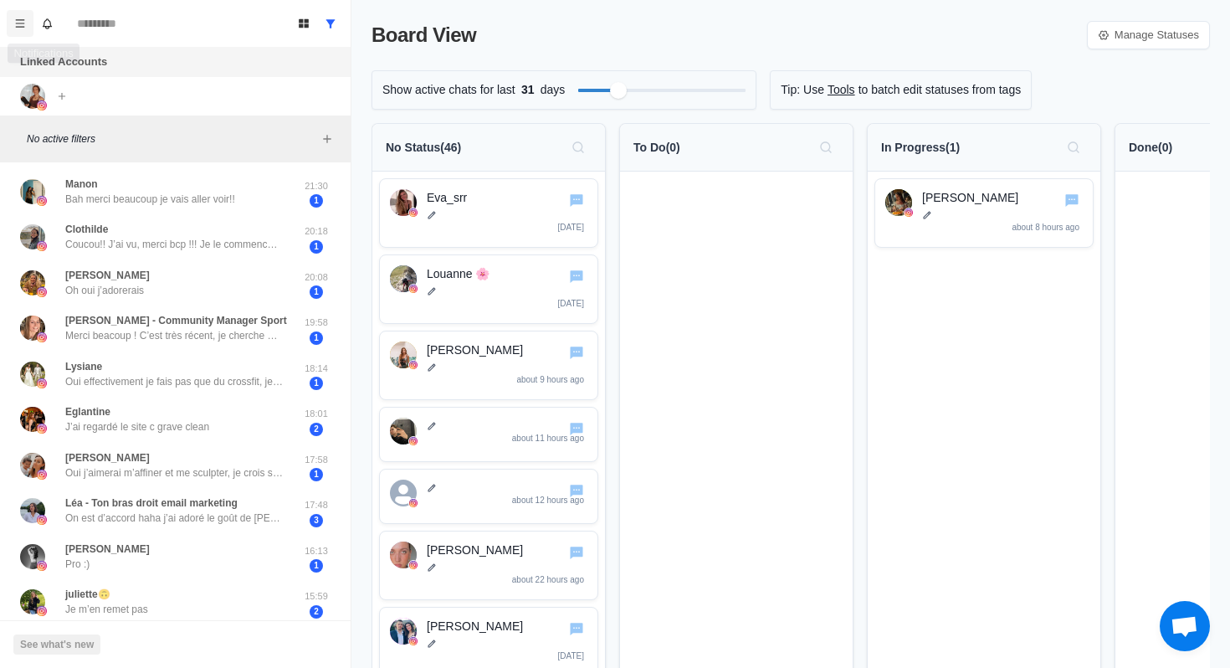
click at [21, 33] on button "Menu" at bounding box center [20, 23] width 27 height 27
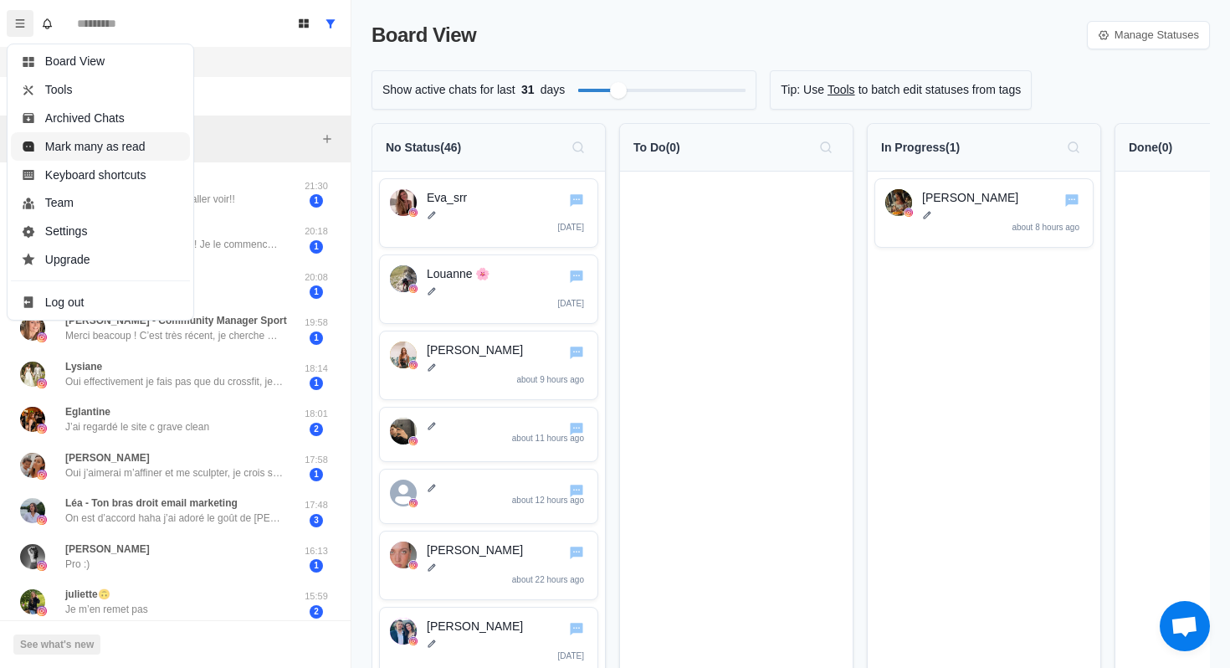
click at [96, 156] on button "Mark many as read" at bounding box center [100, 146] width 179 height 28
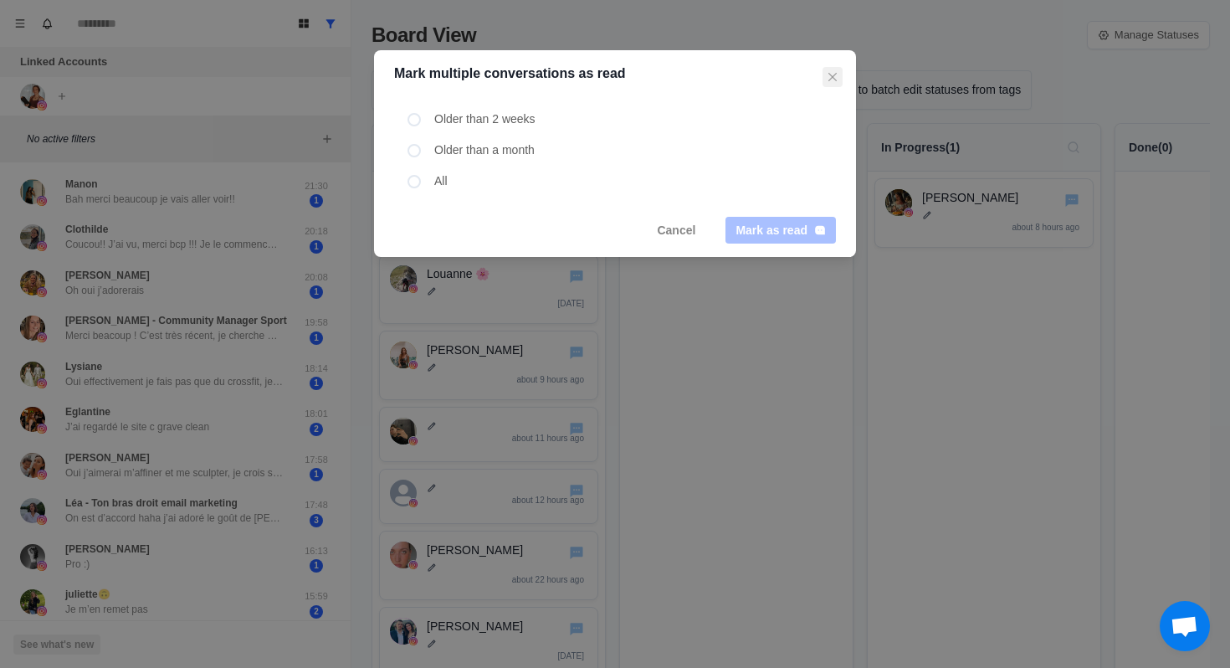
click at [832, 74] on icon "Close" at bounding box center [832, 77] width 8 height 8
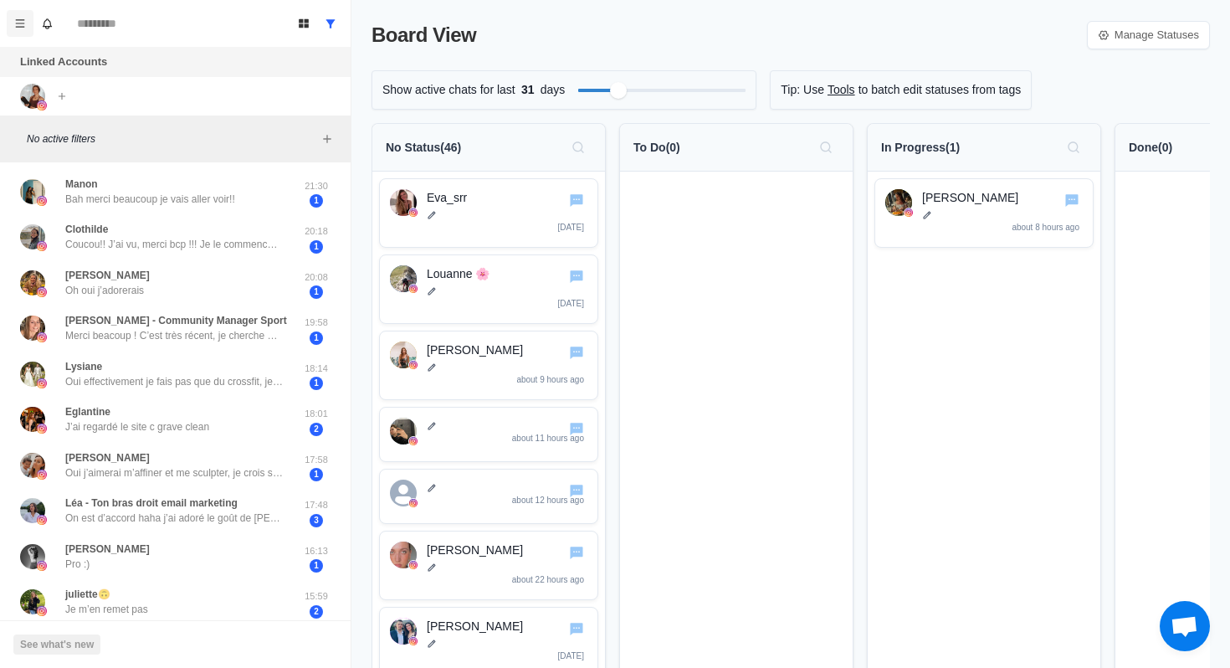
click at [17, 23] on icon "Menu" at bounding box center [20, 23] width 9 height 8
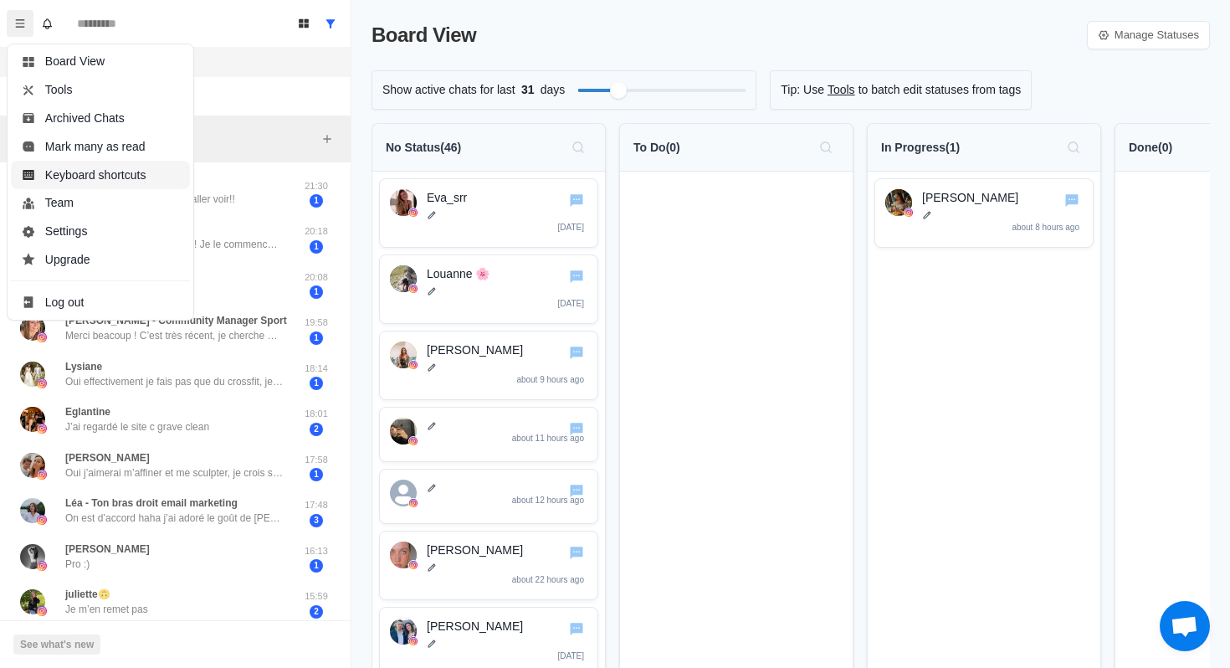
click at [119, 177] on button "Keyboard shortcuts" at bounding box center [100, 175] width 179 height 28
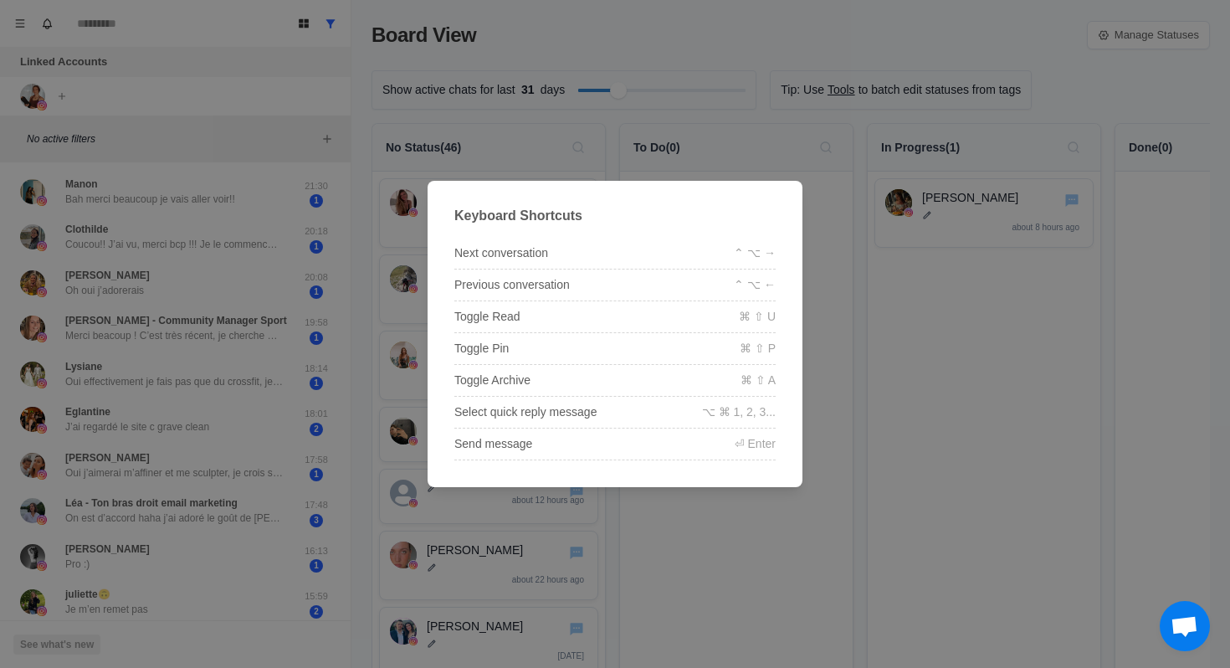
click at [356, 223] on div "Keyboard Shortcuts Next conversation ⌃ ⌥ → Previous conversation ⌃ ⌥ ← Toggle R…" at bounding box center [615, 334] width 1230 height 668
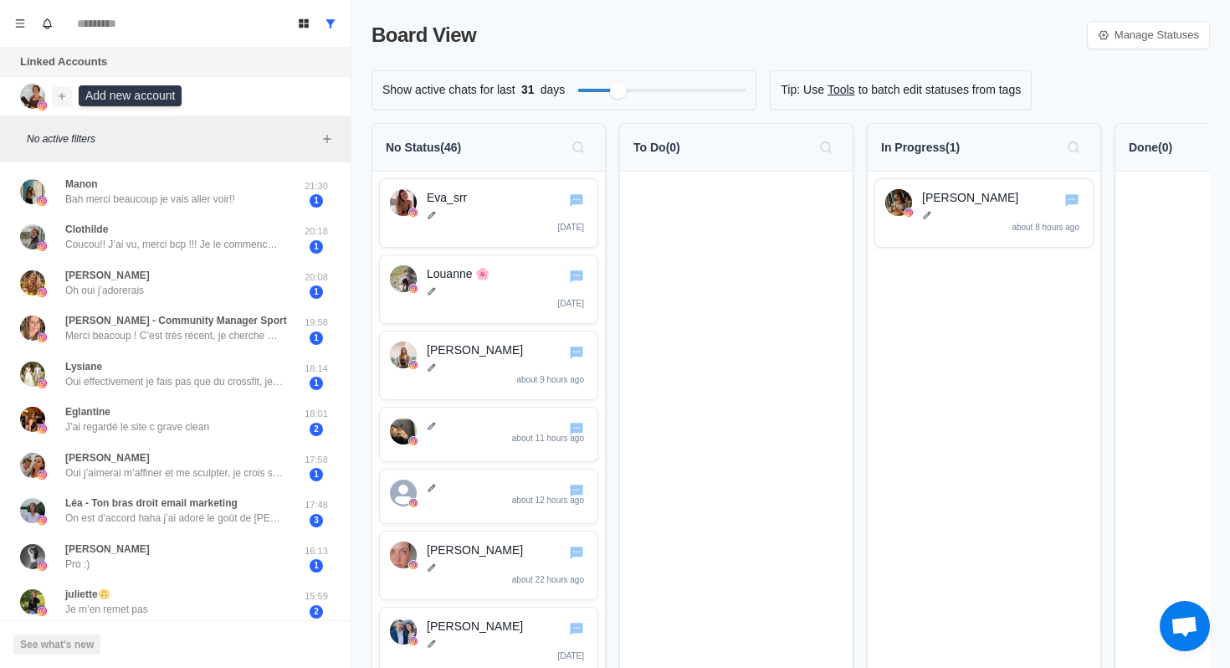
click at [64, 94] on icon "Add account" at bounding box center [62, 96] width 12 height 12
click at [152, 98] on div "Linked Accounts Connect X account Connect Instagram account" at bounding box center [175, 81] width 351 height 69
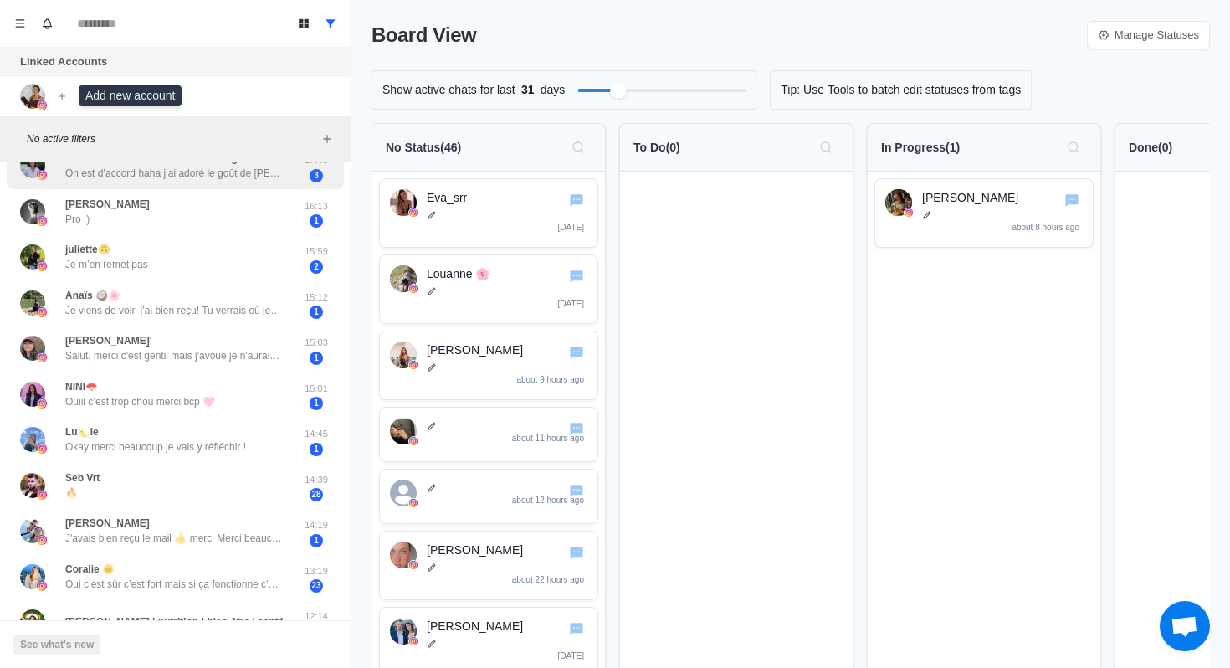
scroll to position [533, 0]
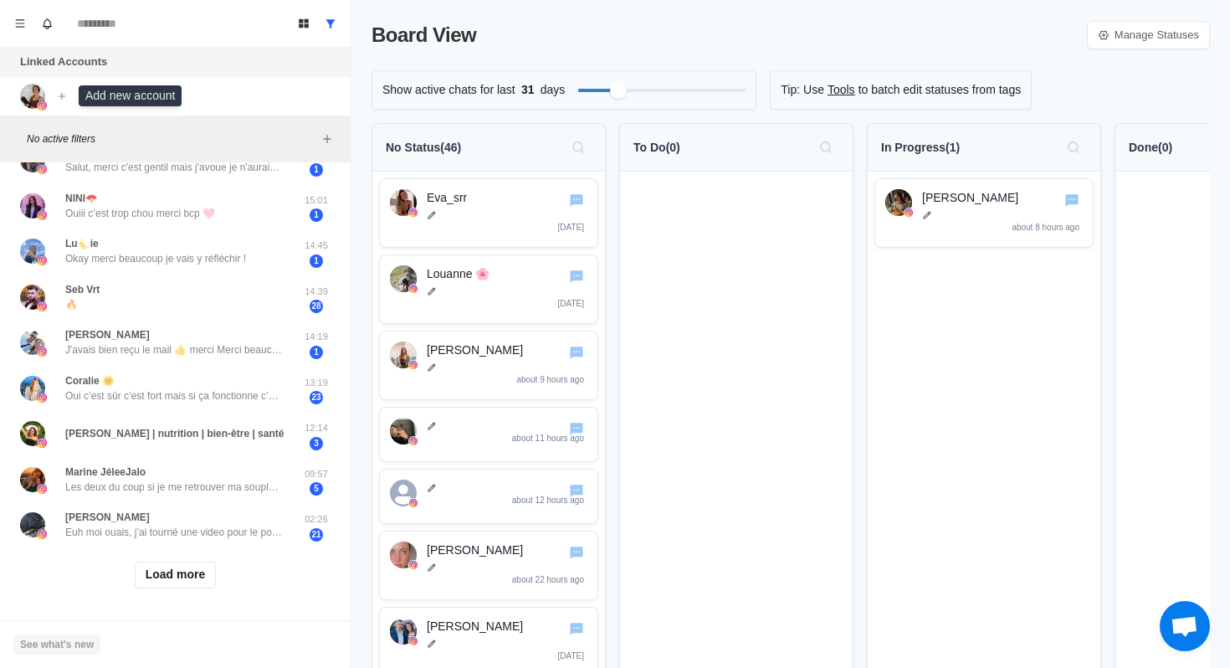
click at [71, 642] on button "See what's new" at bounding box center [56, 644] width 87 height 20
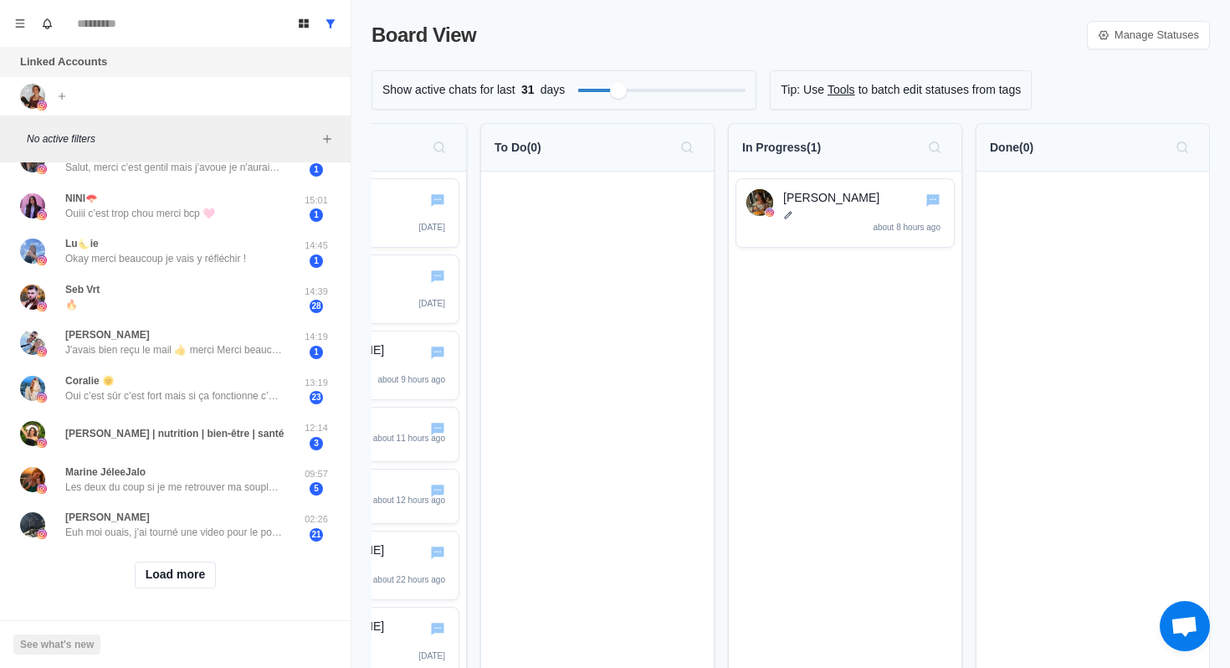
scroll to position [0, 0]
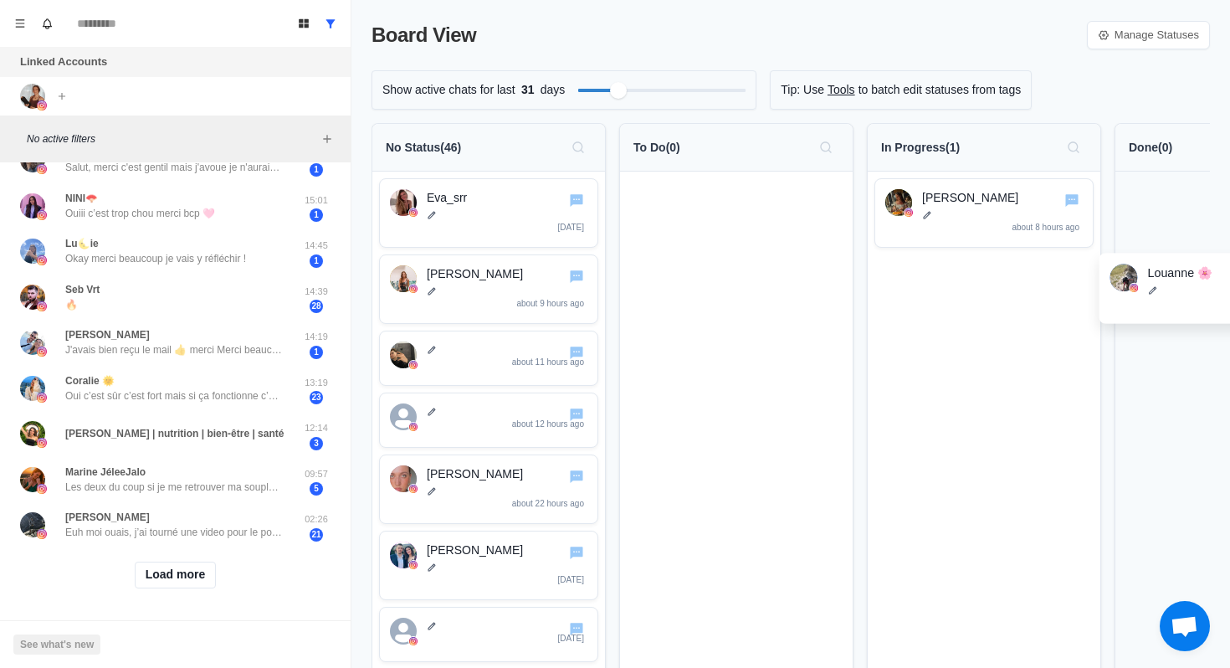
drag, startPoint x: 463, startPoint y: 311, endPoint x: 1198, endPoint y: 310, distance: 734.5
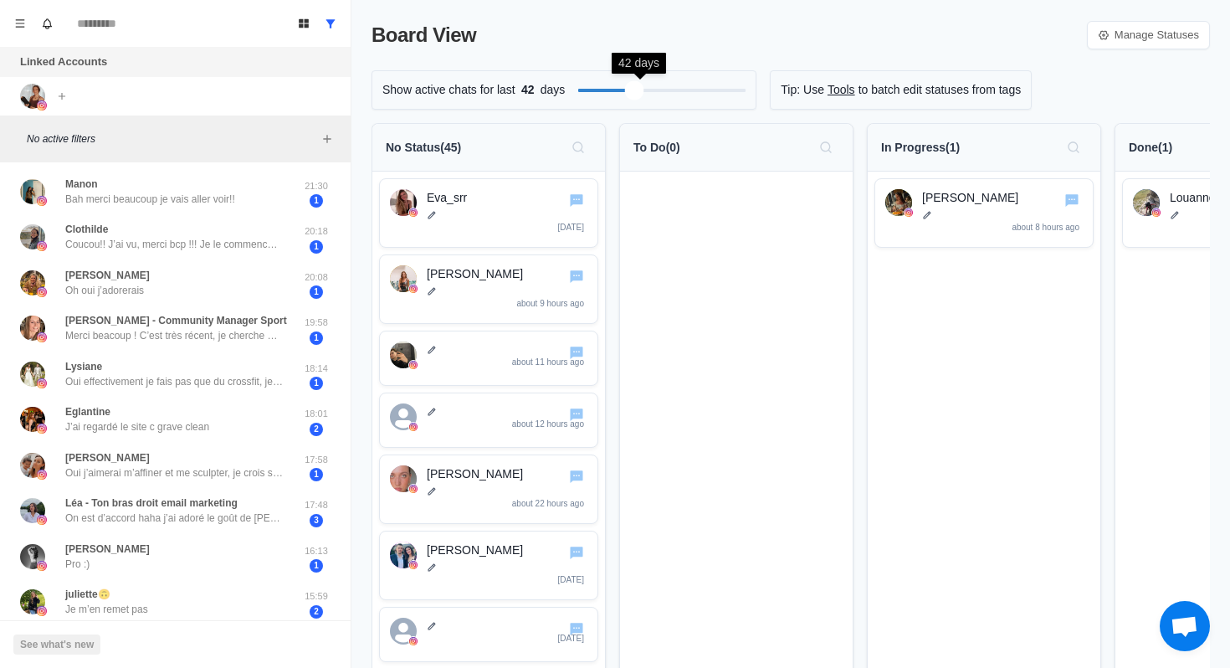
click at [639, 94] on div "Filter by activity days" at bounding box center [633, 89] width 19 height 19
click at [482, 491] on p at bounding box center [507, 491] width 161 height 10
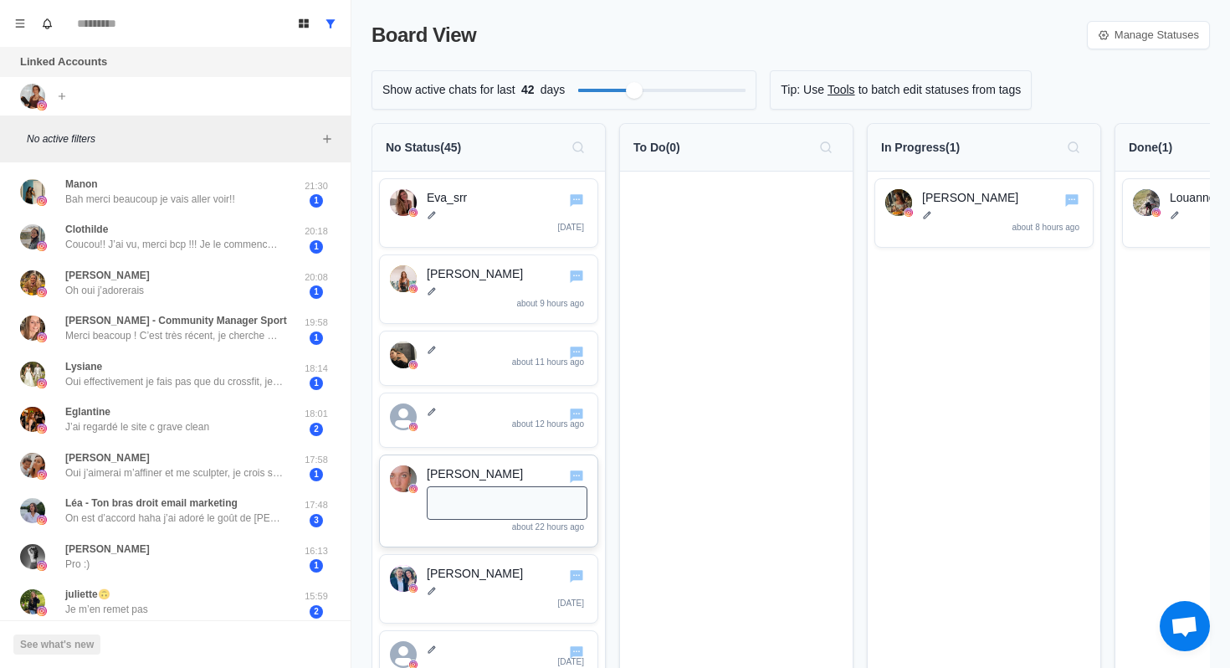
click at [500, 478] on p "[PERSON_NAME]" at bounding box center [507, 474] width 161 height 18
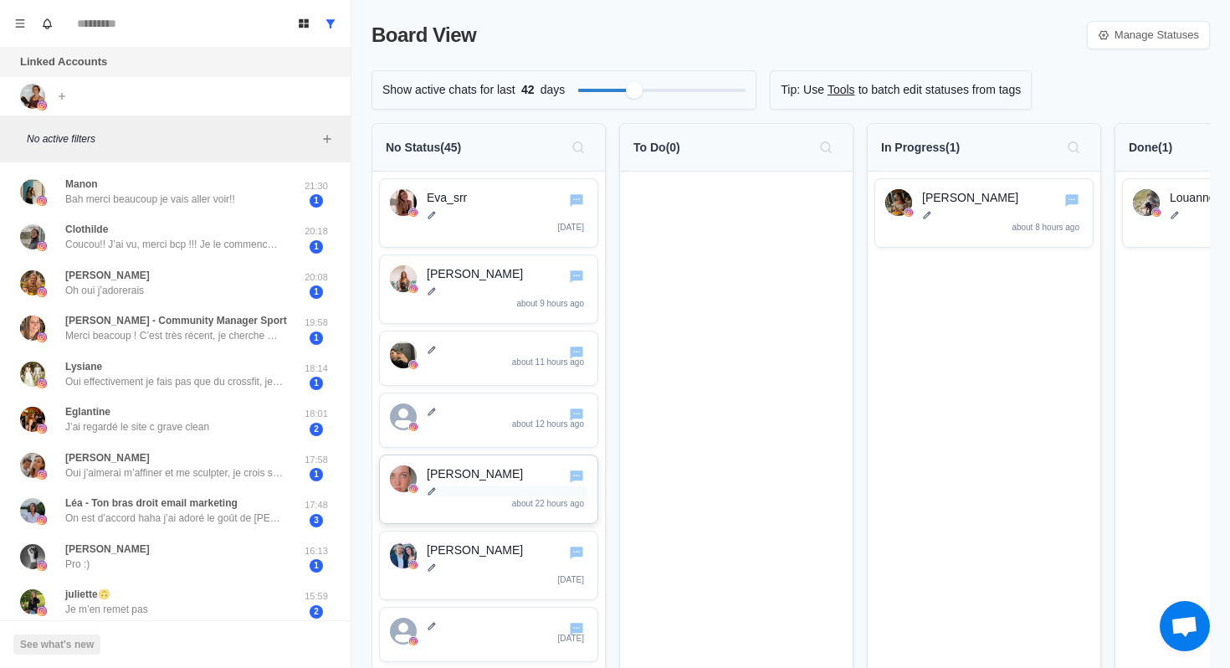
click at [430, 492] on icon at bounding box center [432, 491] width 10 height 10
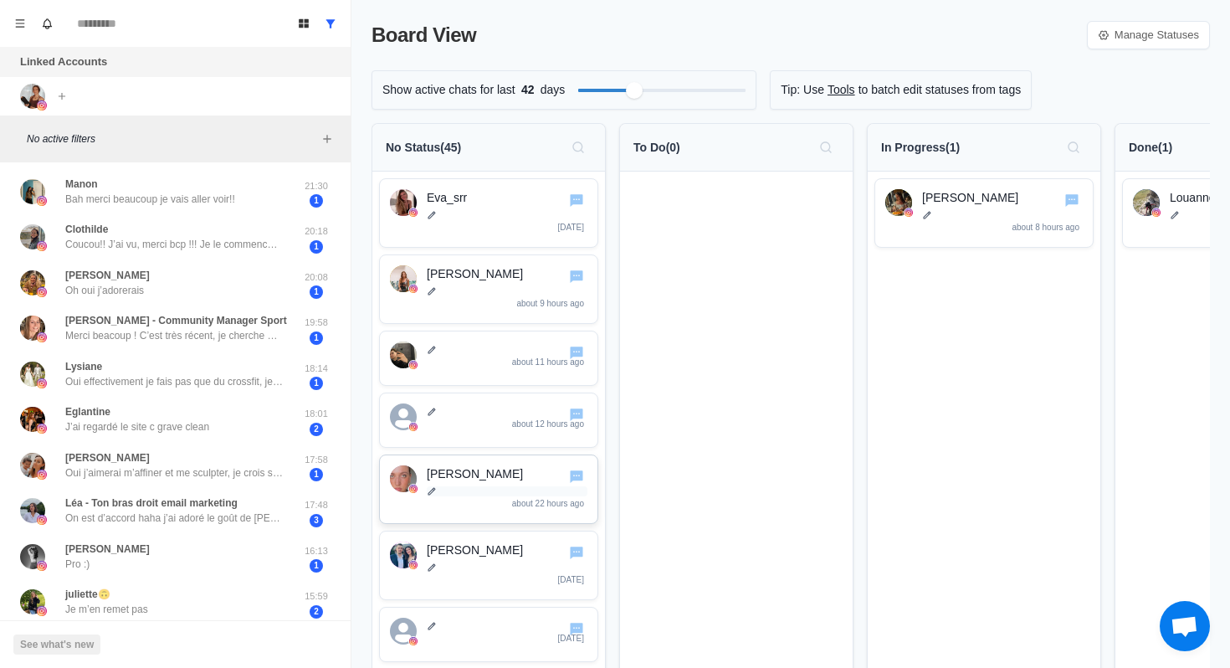
click at [437, 493] on p at bounding box center [507, 491] width 161 height 10
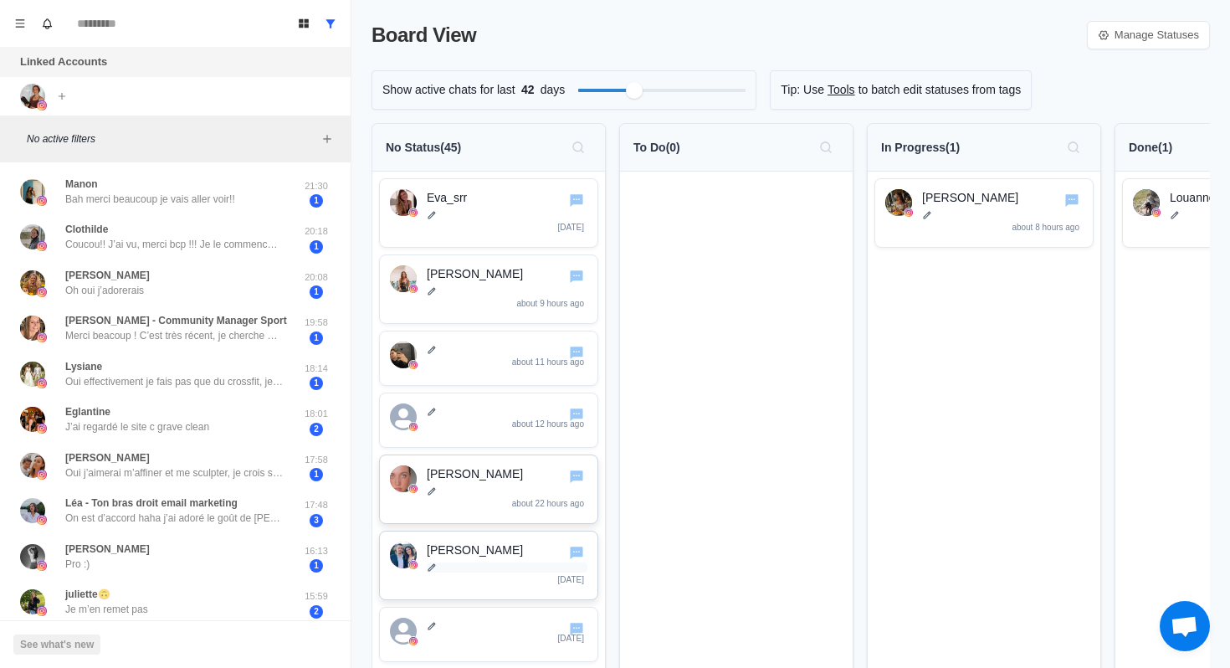
scroll to position [7, 0]
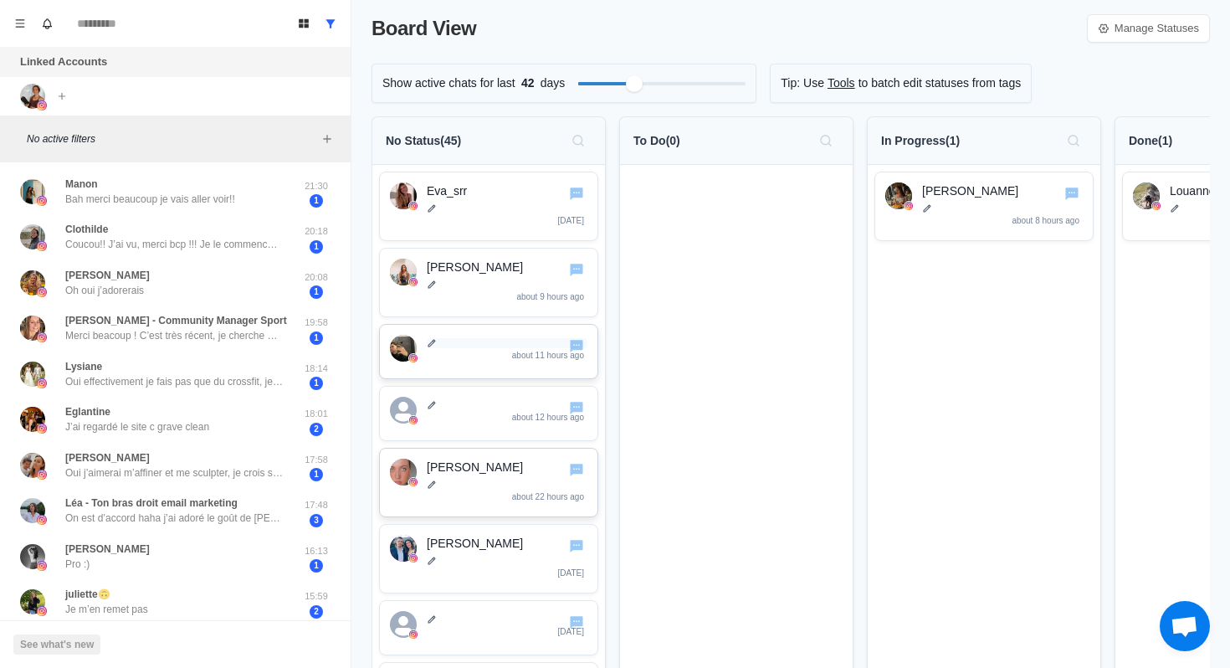
click at [431, 342] on icon at bounding box center [432, 343] width 8 height 8
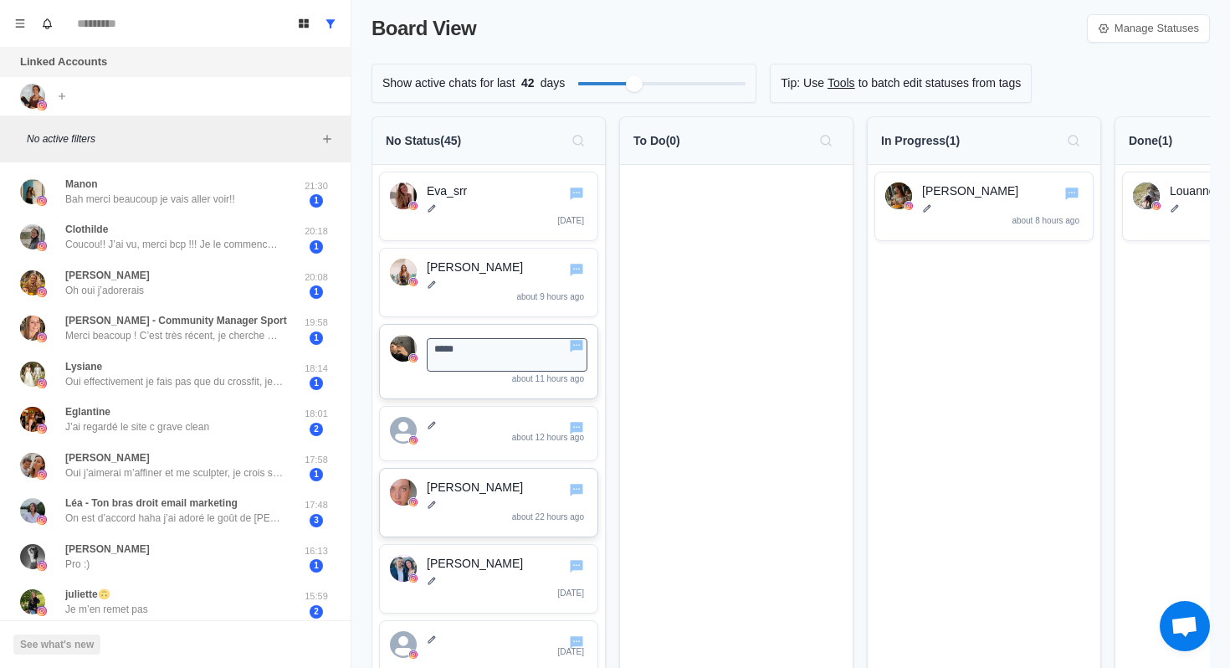
type textarea "*****"
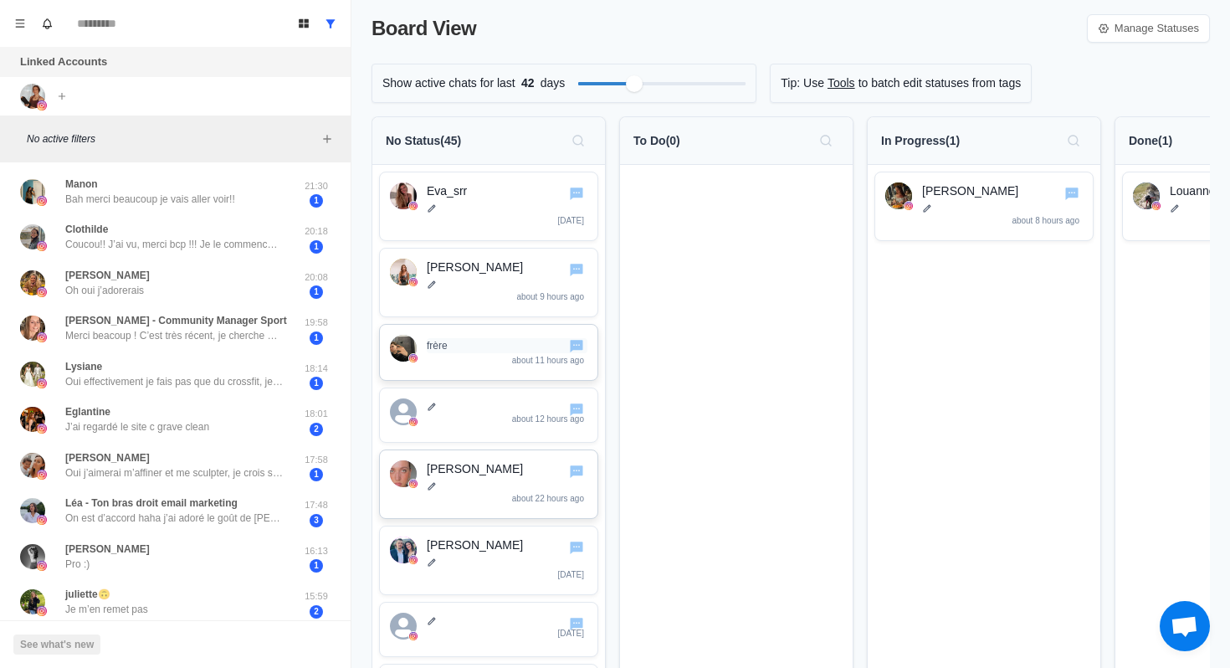
click at [436, 346] on p "frère" at bounding box center [507, 345] width 161 height 15
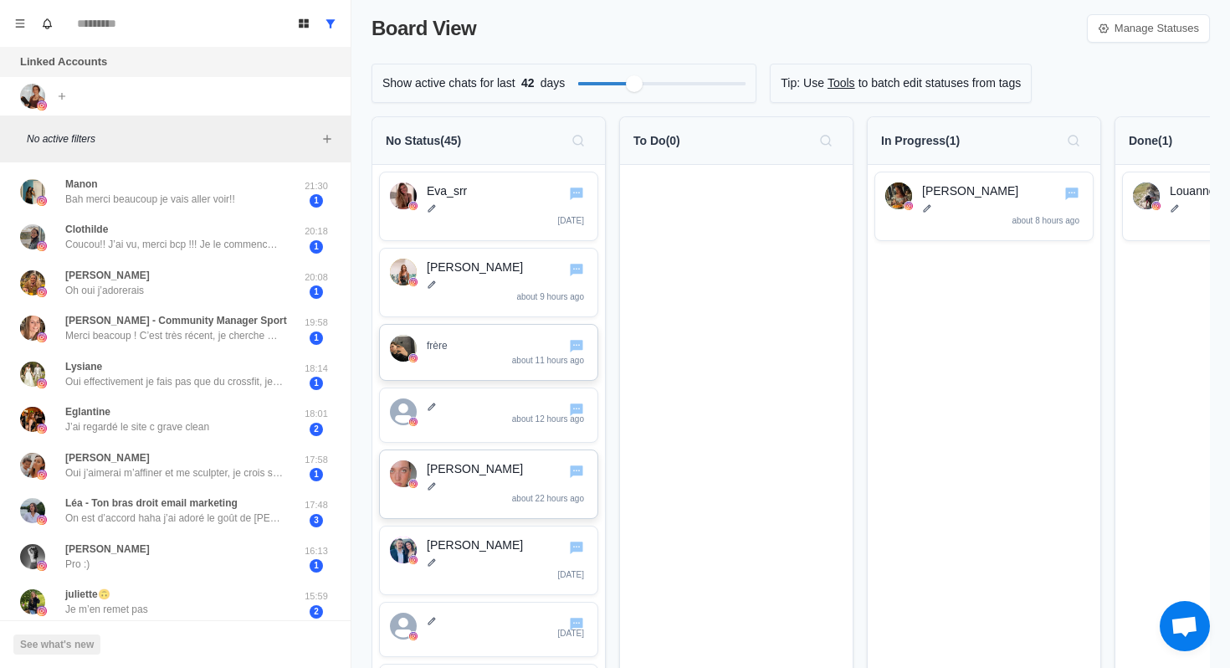
click at [401, 354] on img at bounding box center [403, 348] width 27 height 27
click at [453, 347] on p "frère" at bounding box center [507, 345] width 161 height 15
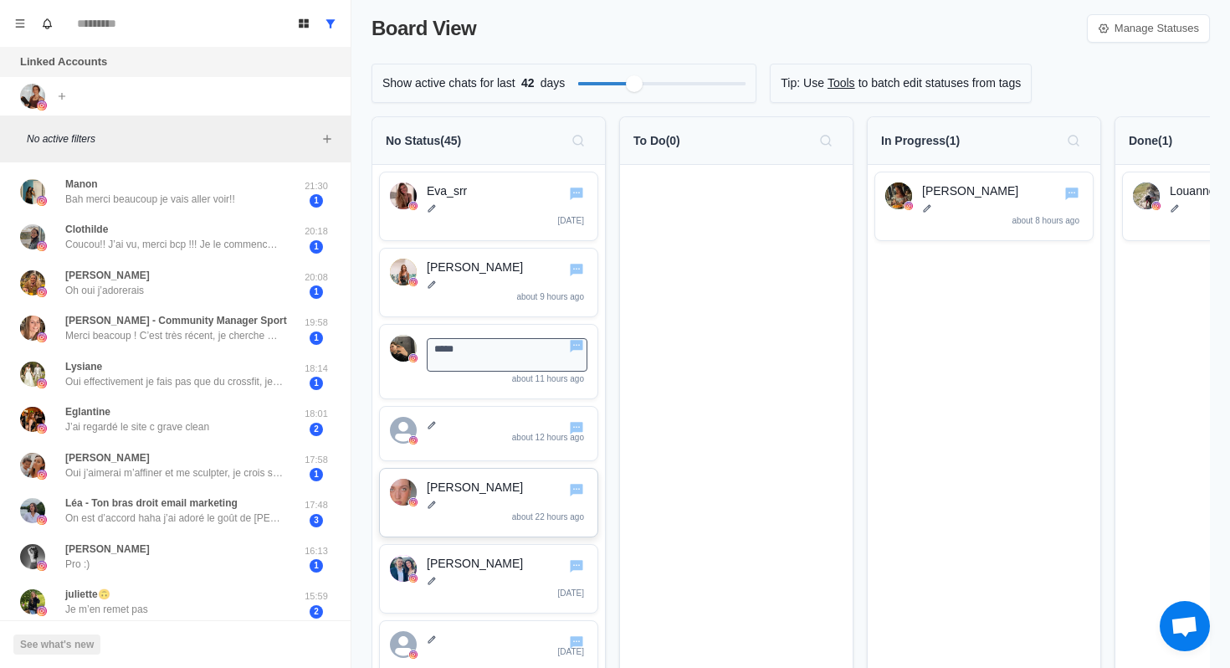
click at [453, 347] on textarea "*****" at bounding box center [507, 354] width 161 height 33
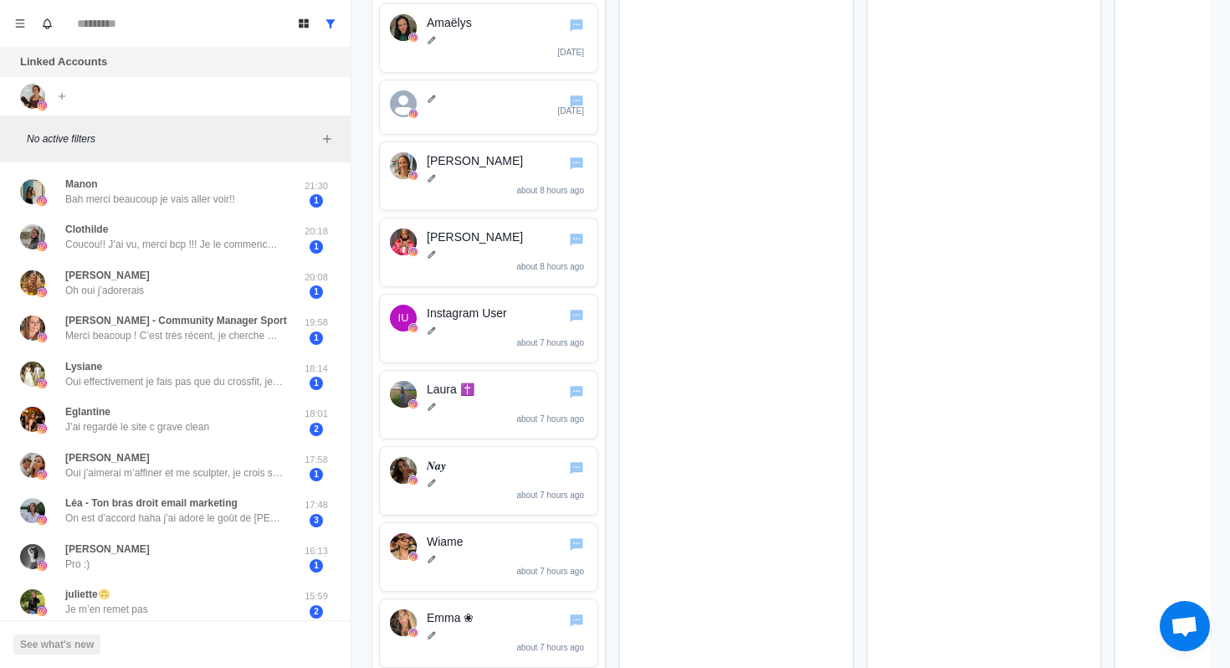
scroll to position [0, 0]
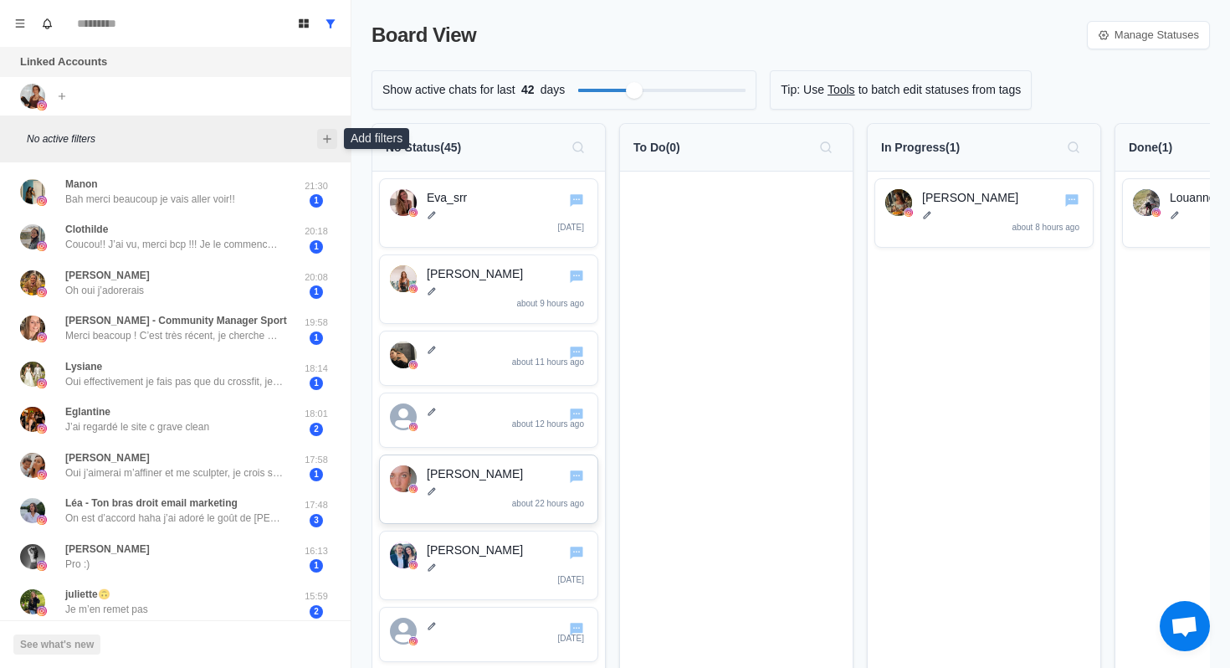
click at [327, 140] on icon "Add filters" at bounding box center [326, 138] width 13 height 13
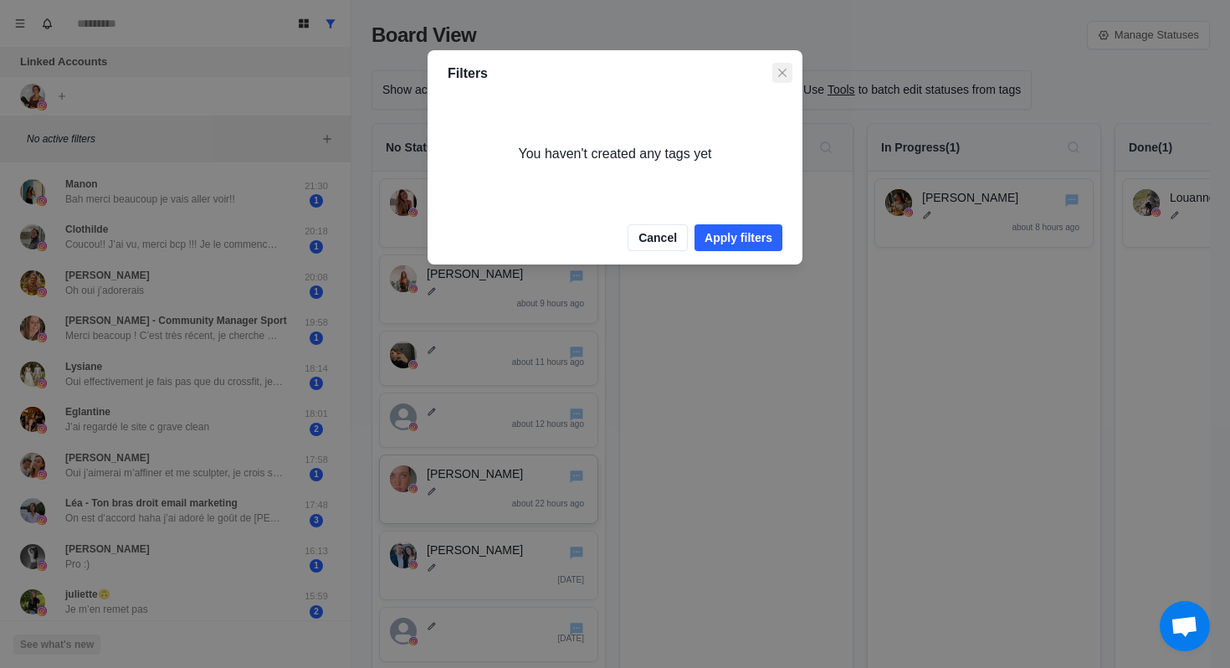
click at [780, 74] on icon "Close" at bounding box center [782, 73] width 8 height 8
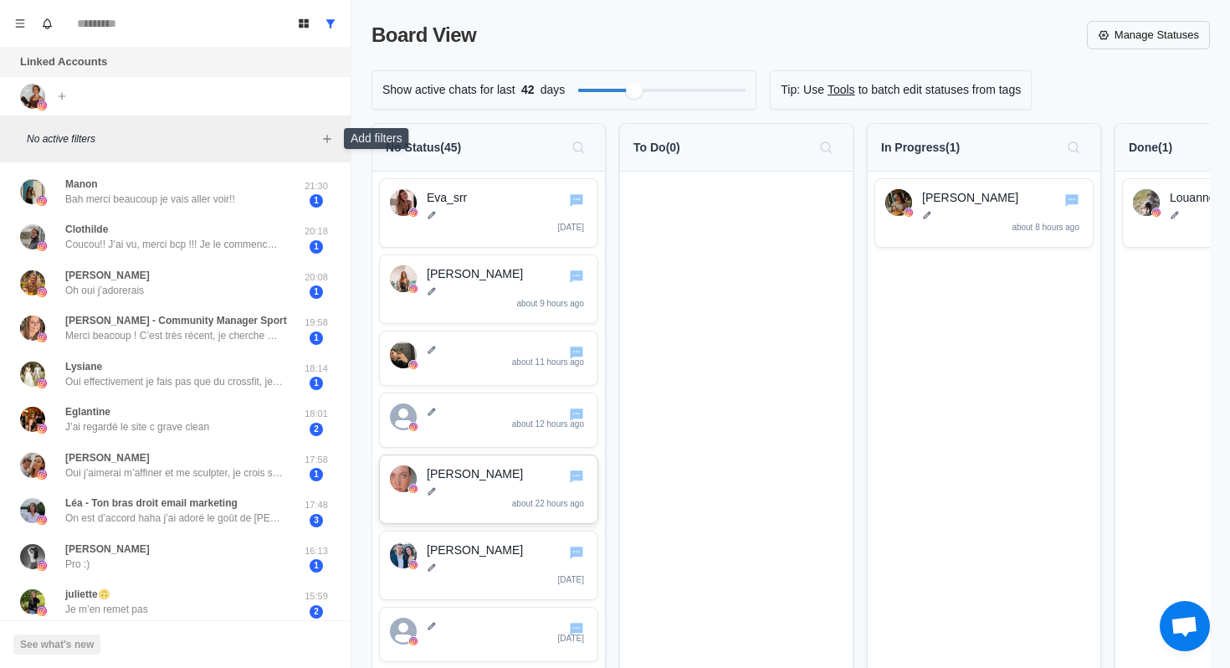
click at [1187, 40] on link "Manage Statuses" at bounding box center [1148, 35] width 123 height 28
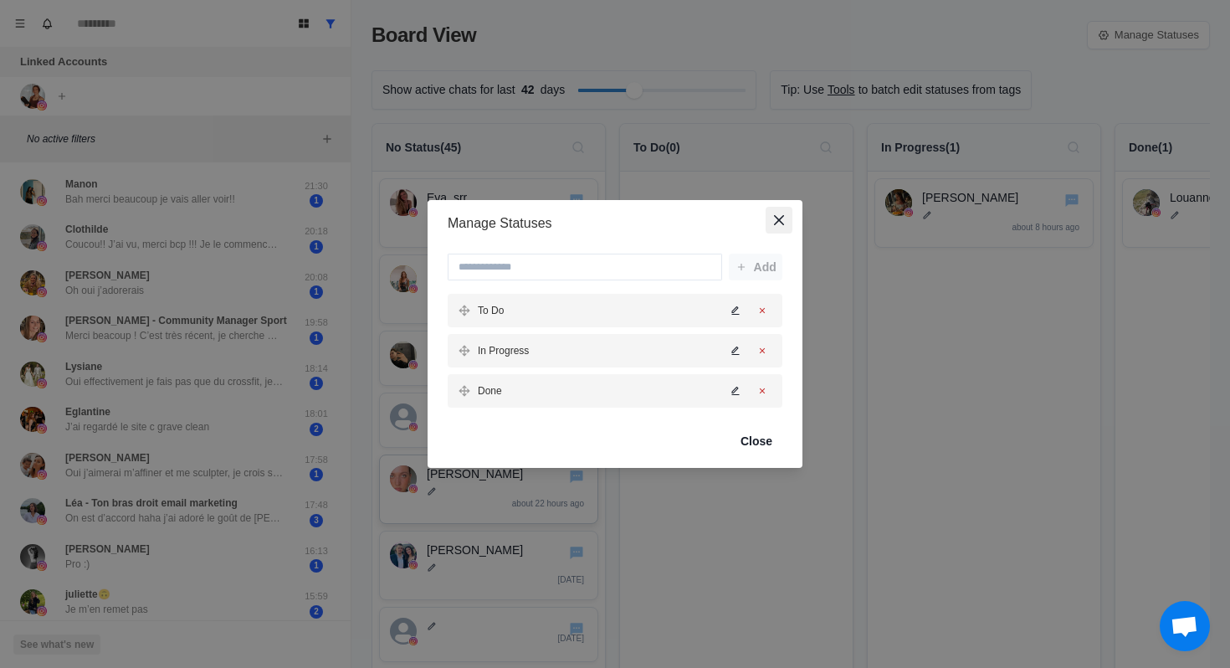
click at [781, 223] on icon "Close" at bounding box center [779, 220] width 10 height 10
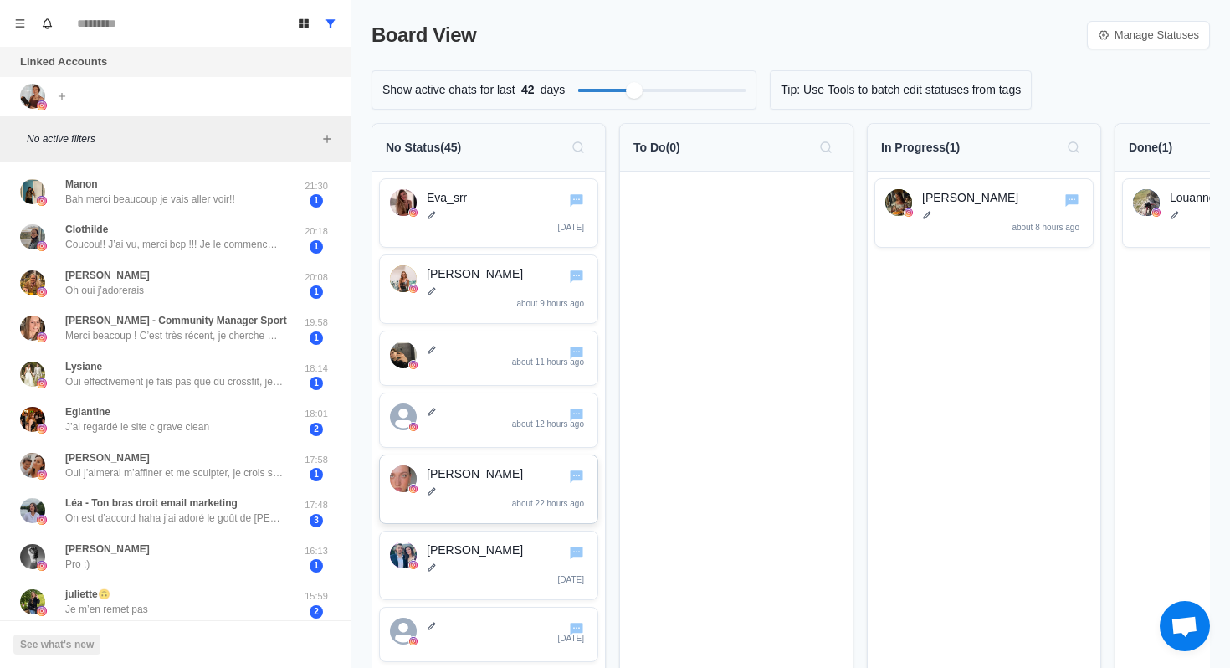
click at [808, 89] on p "Tip: Use" at bounding box center [803, 90] width 44 height 18
click at [912, 95] on p "to batch edit statuses from tags" at bounding box center [939, 90] width 163 height 18
click at [855, 88] on link "Tools" at bounding box center [841, 90] width 28 height 18
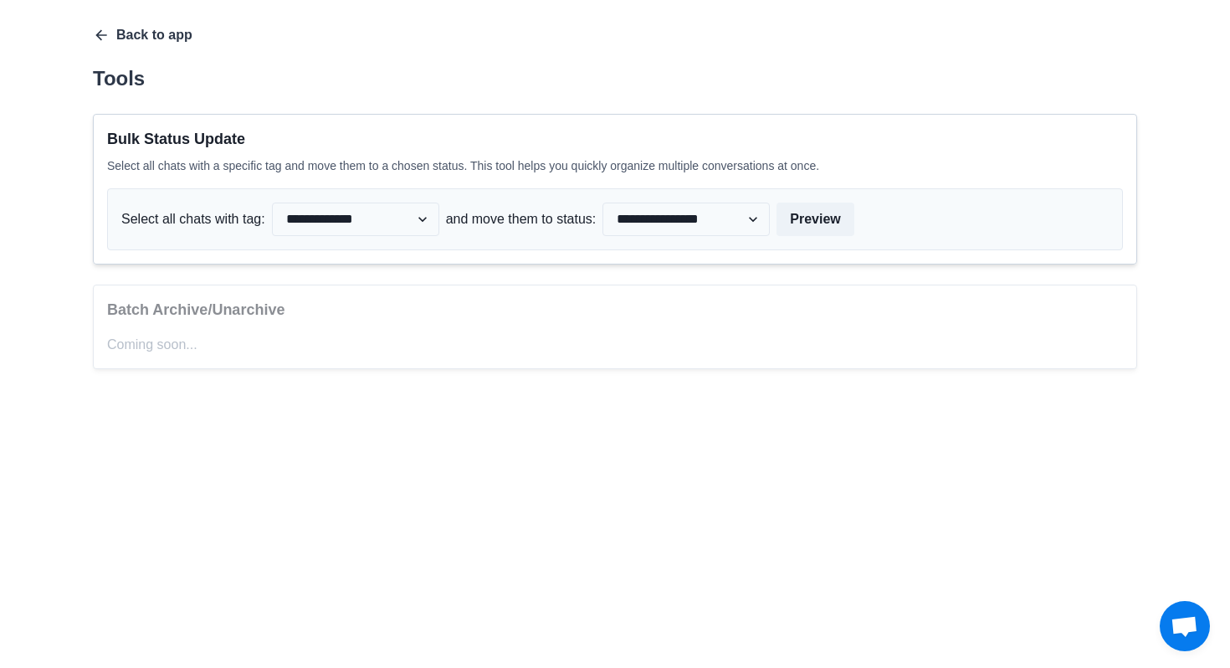
click at [101, 35] on icon "button" at bounding box center [101, 35] width 17 height 17
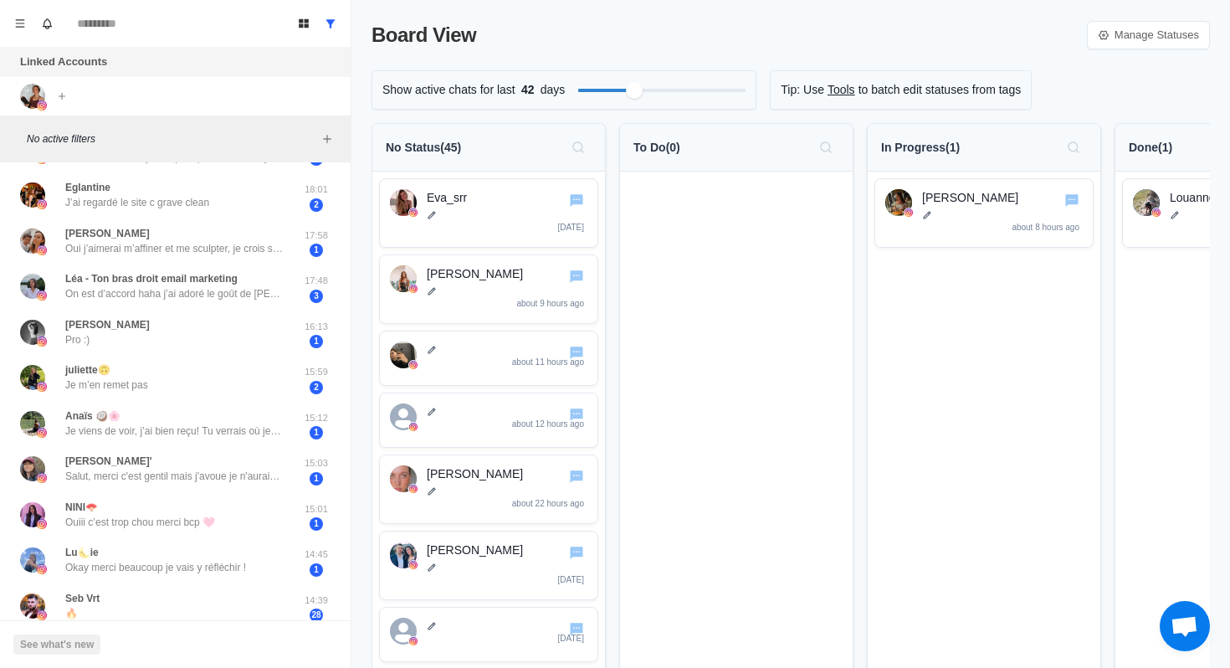
scroll to position [533, 0]
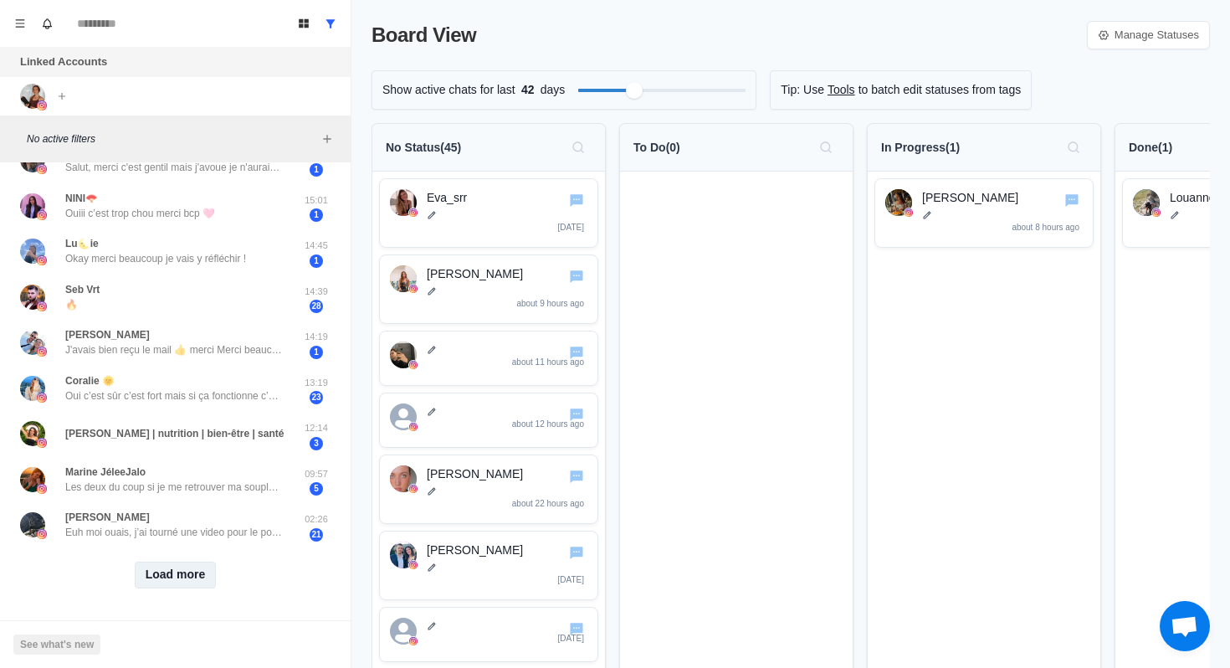
click at [177, 574] on button "Load more" at bounding box center [176, 574] width 82 height 27
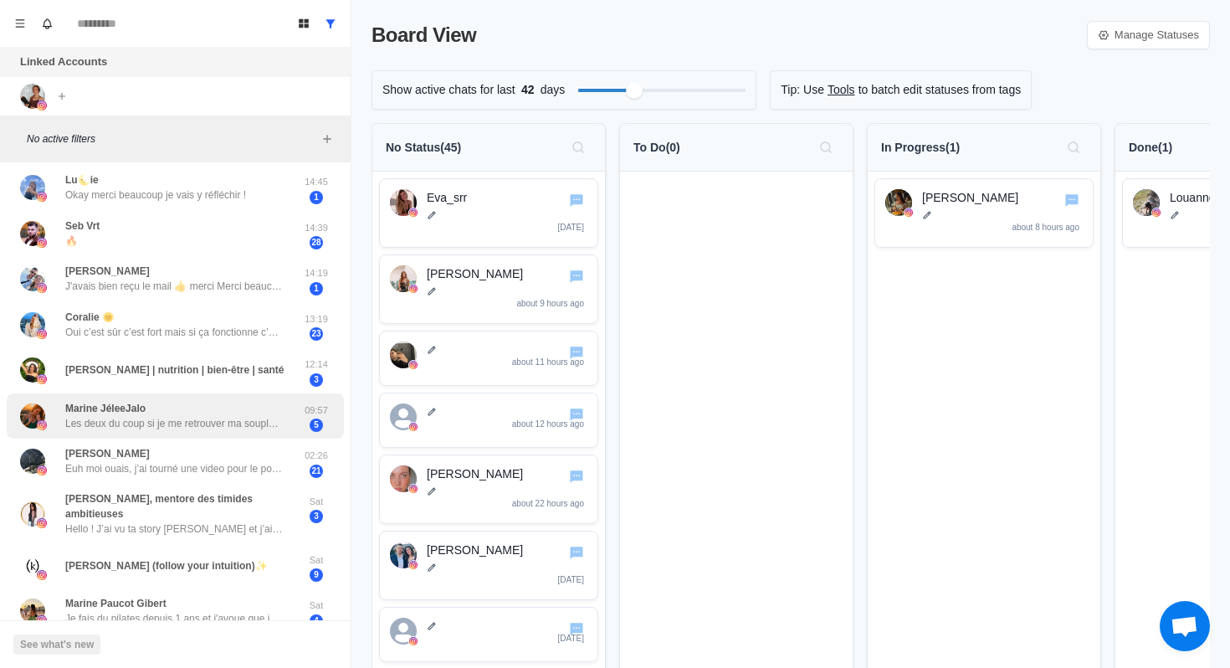
scroll to position [0, 0]
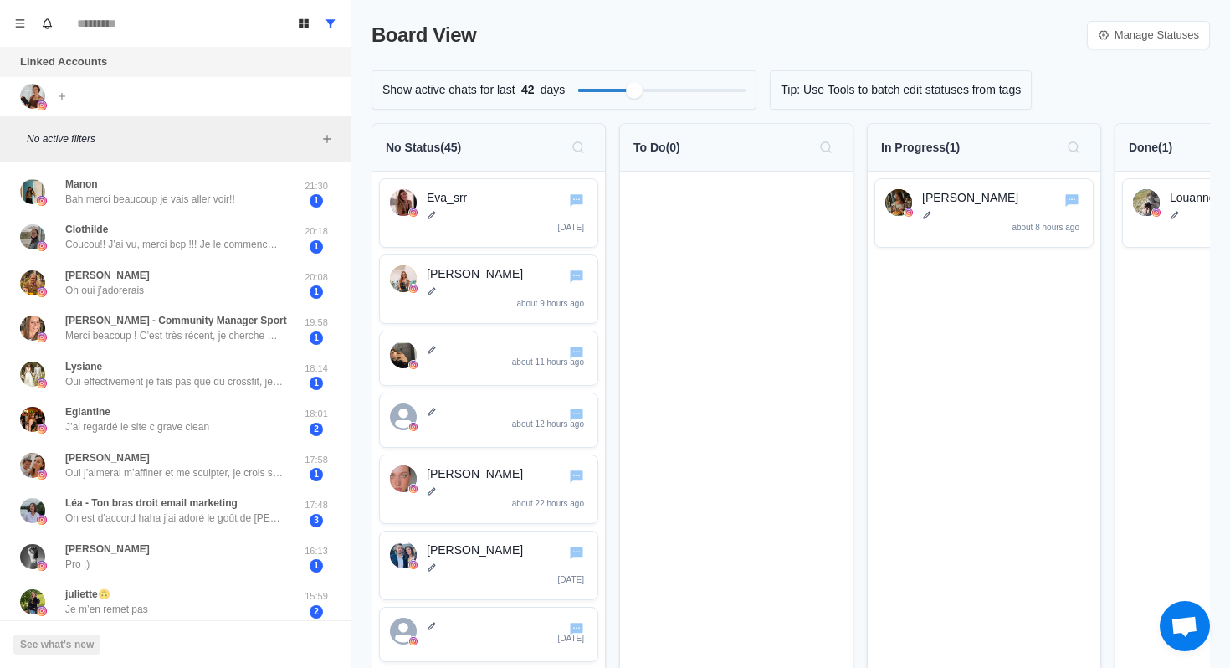
click at [1185, 620] on span "Ouvrir le chat" at bounding box center [1184, 627] width 28 height 23
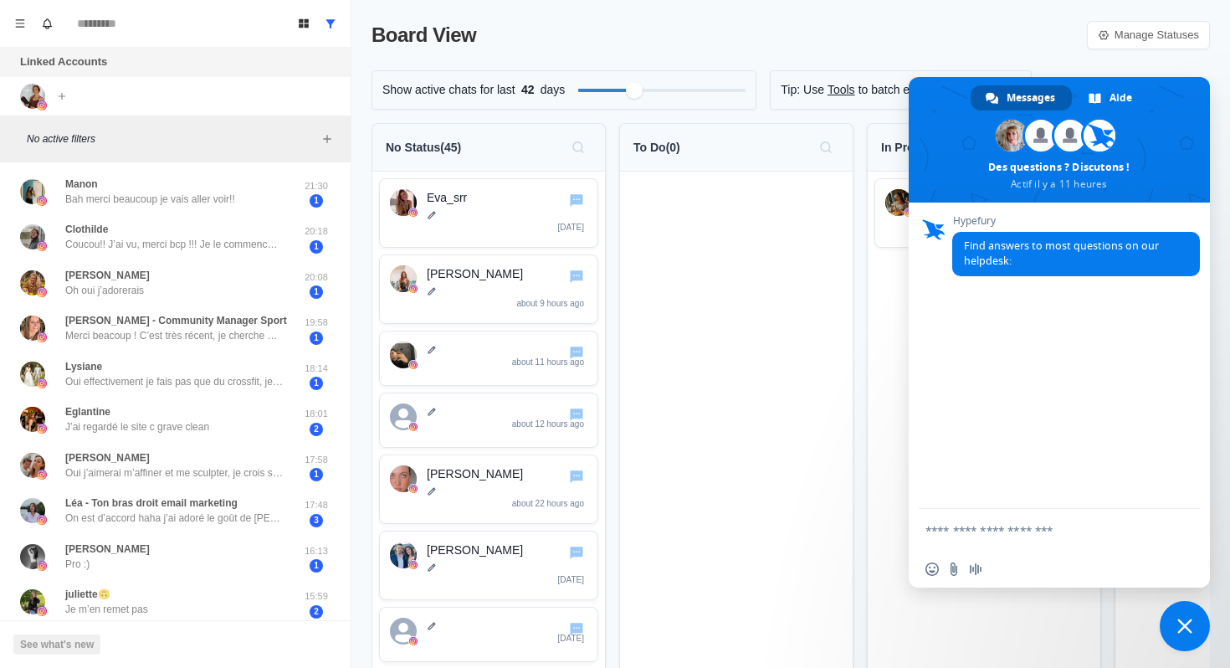
click at [958, 530] on textarea "Entrez votre message..." at bounding box center [1040, 530] width 231 height 15
click at [924, 521] on div "**********" at bounding box center [1059, 530] width 301 height 48
click at [922, 526] on div "**********" at bounding box center [1059, 530] width 301 height 48
click at [925, 526] on textarea "**********" at bounding box center [1040, 535] width 231 height 30
click at [1148, 540] on textarea "**********" at bounding box center [1040, 535] width 231 height 30
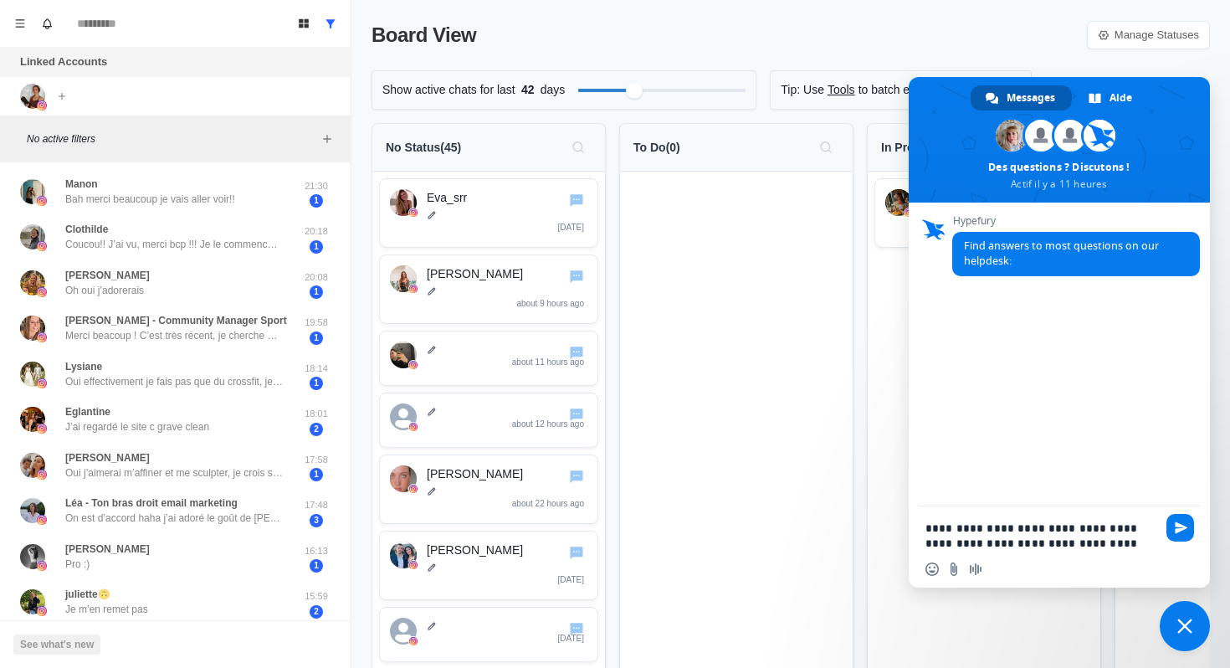
type textarea "**********"
